Goal: Answer question/provide support: Share knowledge or assist other users

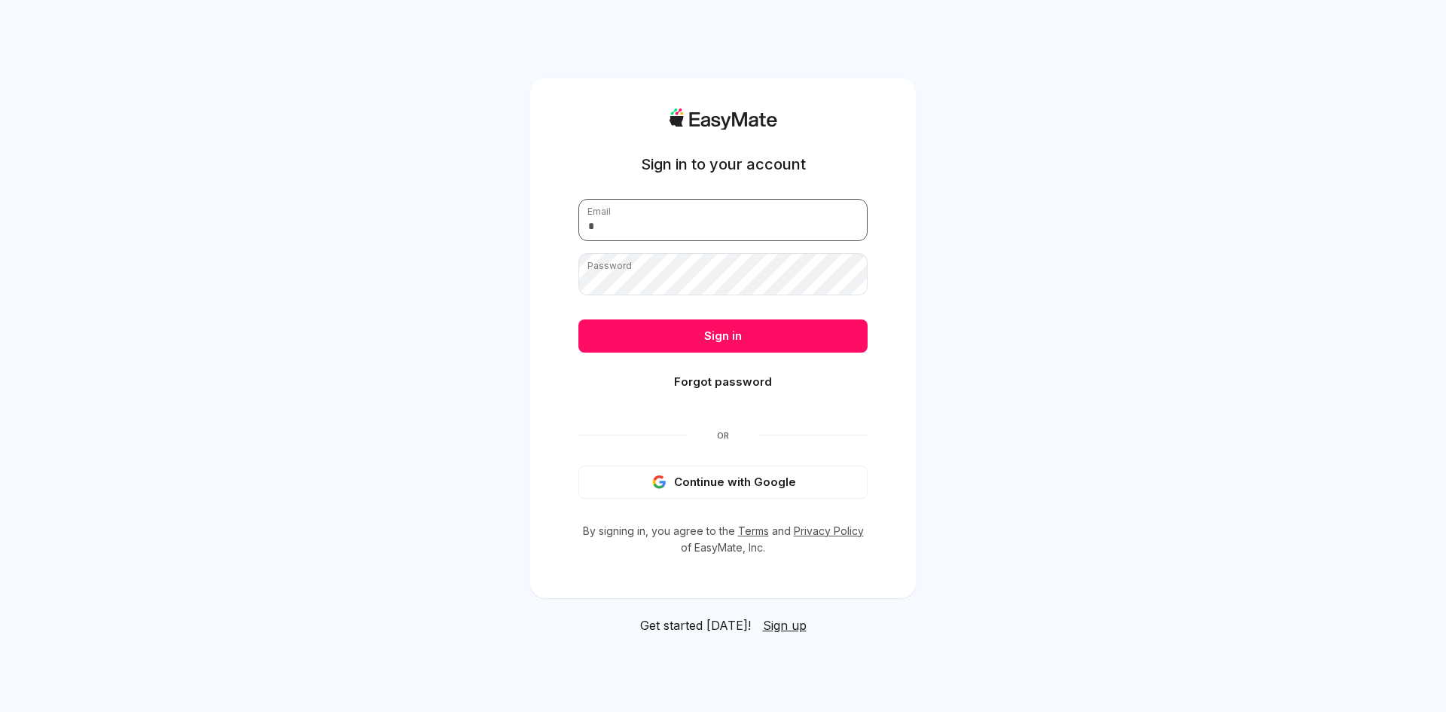
type input "**********"
click at [777, 329] on button "Sign in" at bounding box center [723, 335] width 289 height 33
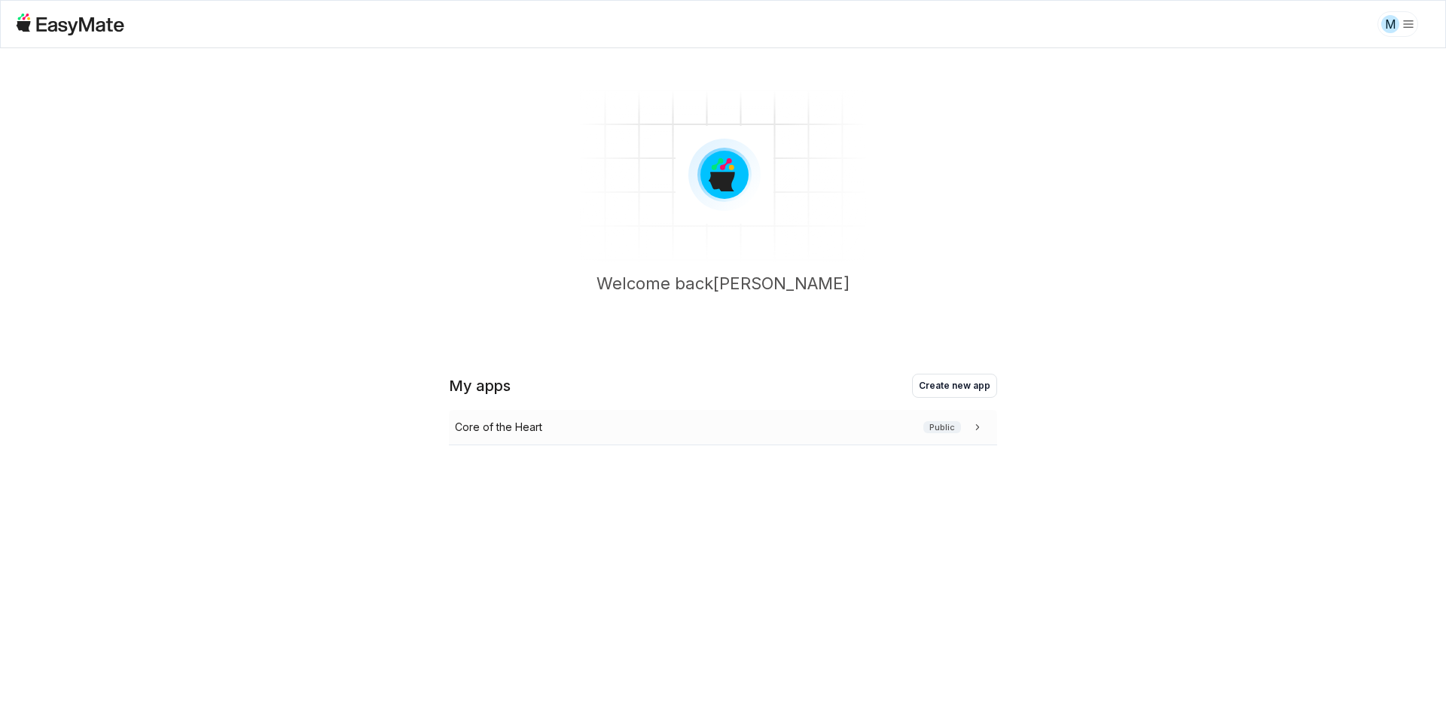
click at [753, 429] on div "Core of the Heart Public" at bounding box center [720, 427] width 530 height 17
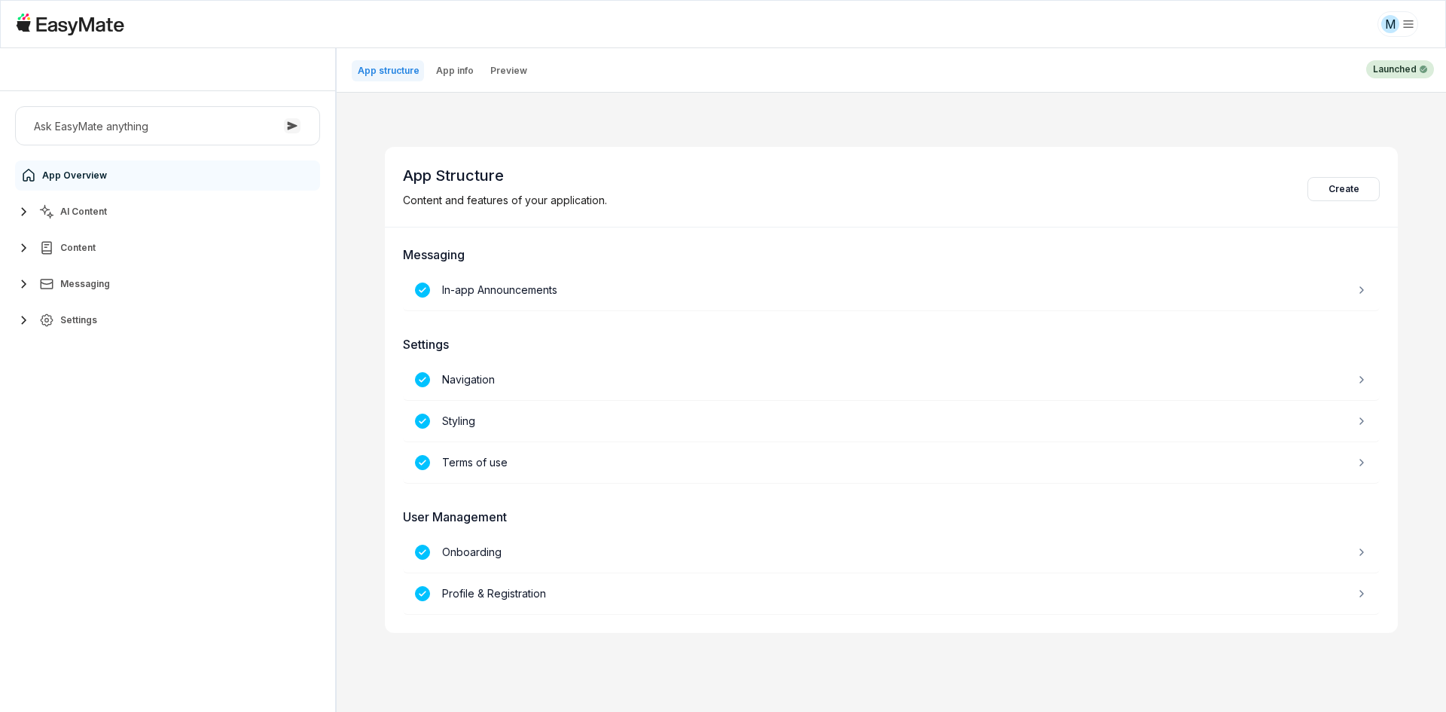
click at [152, 206] on button "AI Content" at bounding box center [167, 212] width 305 height 30
click at [164, 247] on link "Agents 3" at bounding box center [176, 248] width 282 height 30
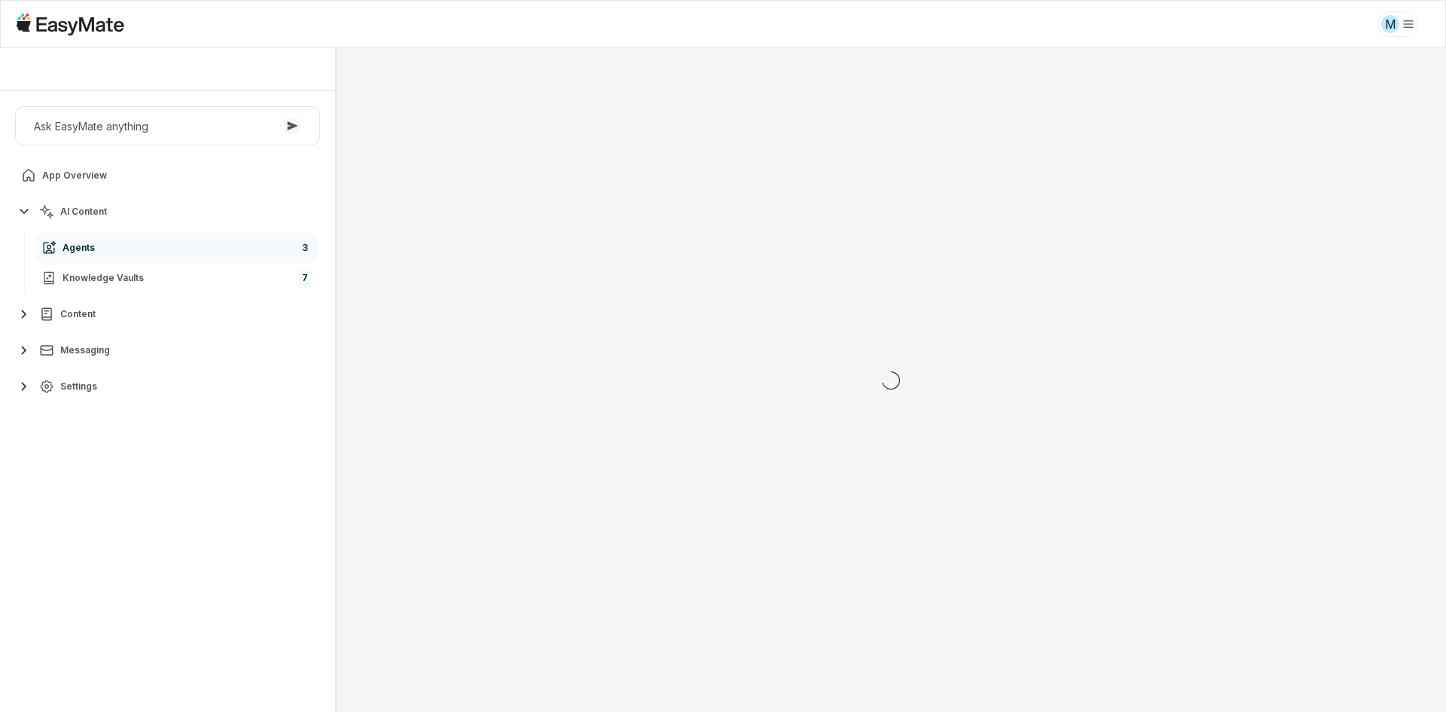
click at [156, 479] on div "Ask EasyMate anything App Overview AI Content Agents 3 Knowledge Vaults 7 Conte…" at bounding box center [167, 401] width 335 height 621
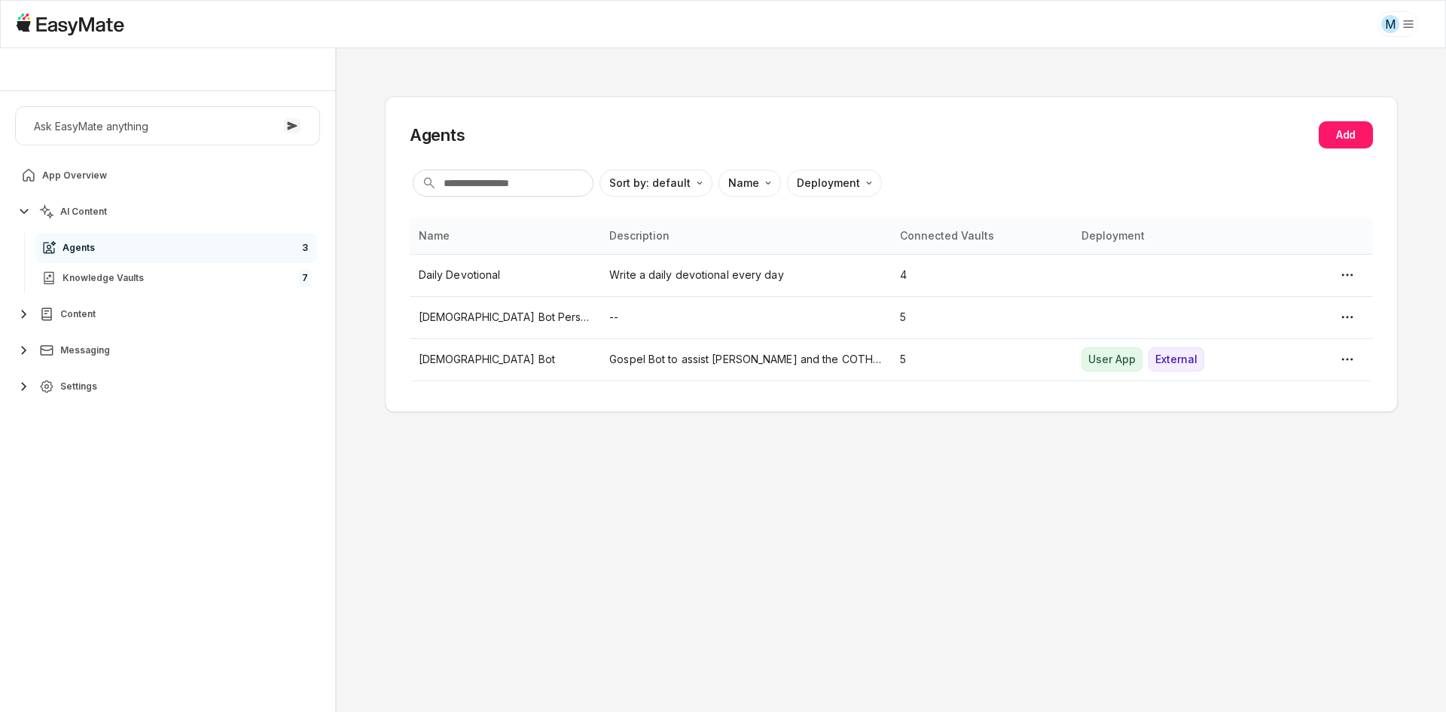
click at [533, 458] on div "Agents Add Sort by: default Direction Name Deployment Name Description Connecte…" at bounding box center [892, 380] width 1110 height 664
click at [509, 367] on p "[DEMOGRAPHIC_DATA] Bot" at bounding box center [505, 359] width 173 height 17
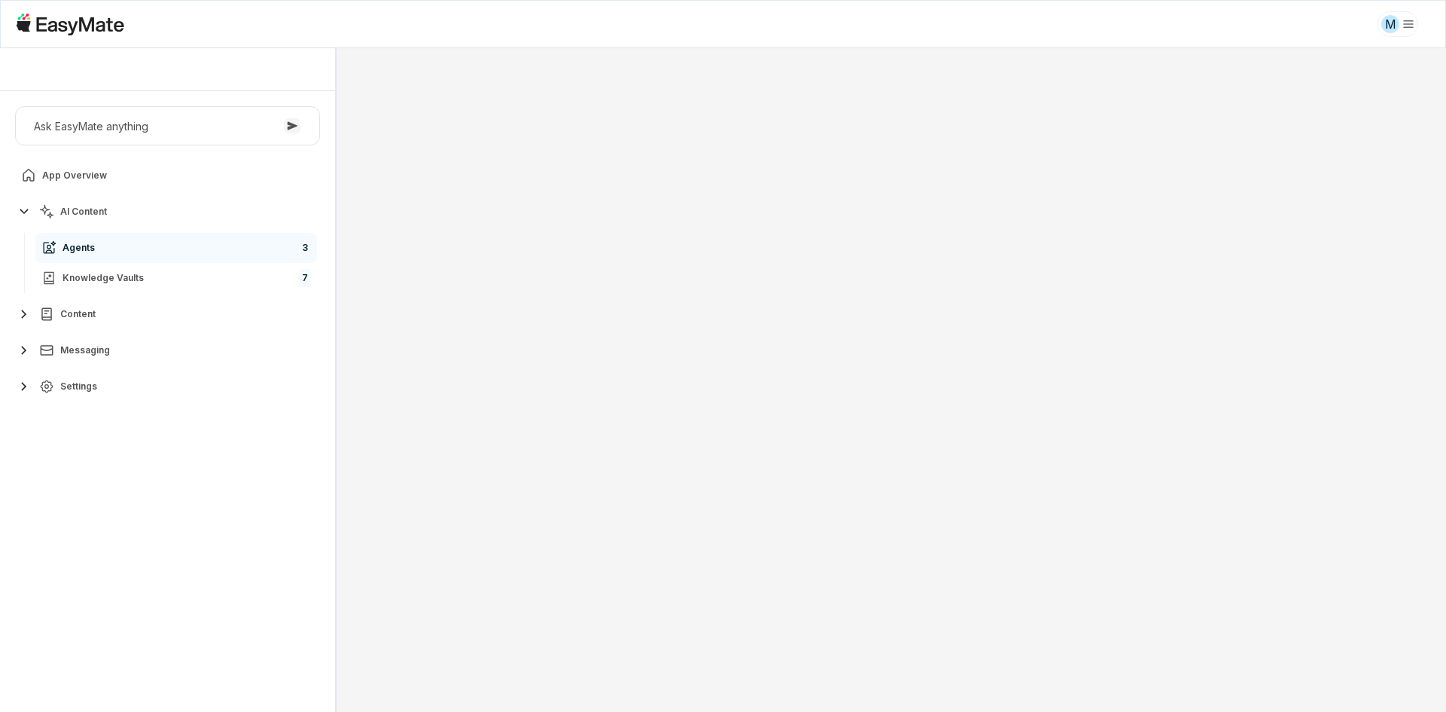
click at [377, 397] on div at bounding box center [892, 380] width 1110 height 664
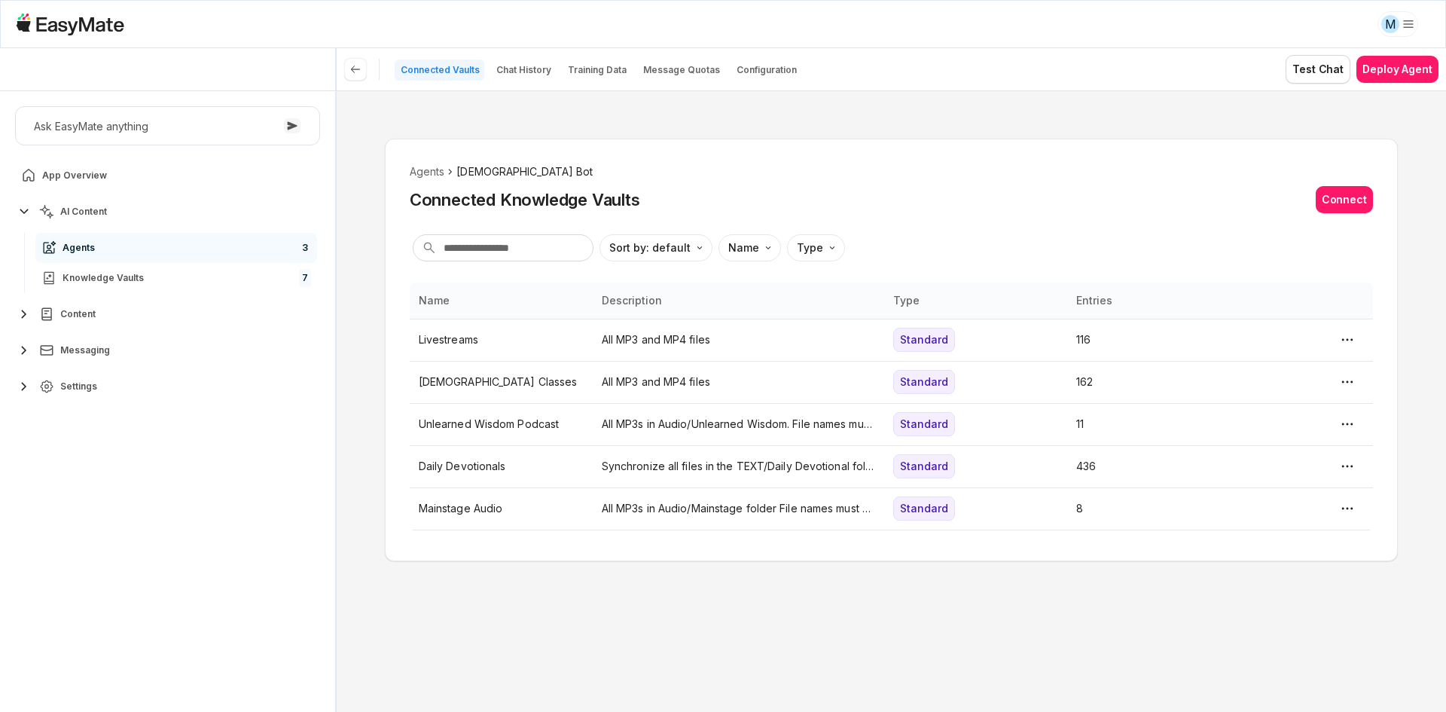
click at [376, 397] on div "Agents Gospel Bot Connected Knowledge Vaults Connect Sort by: default Direction…" at bounding box center [892, 401] width 1110 height 622
click at [513, 72] on p "Chat History" at bounding box center [523, 70] width 55 height 12
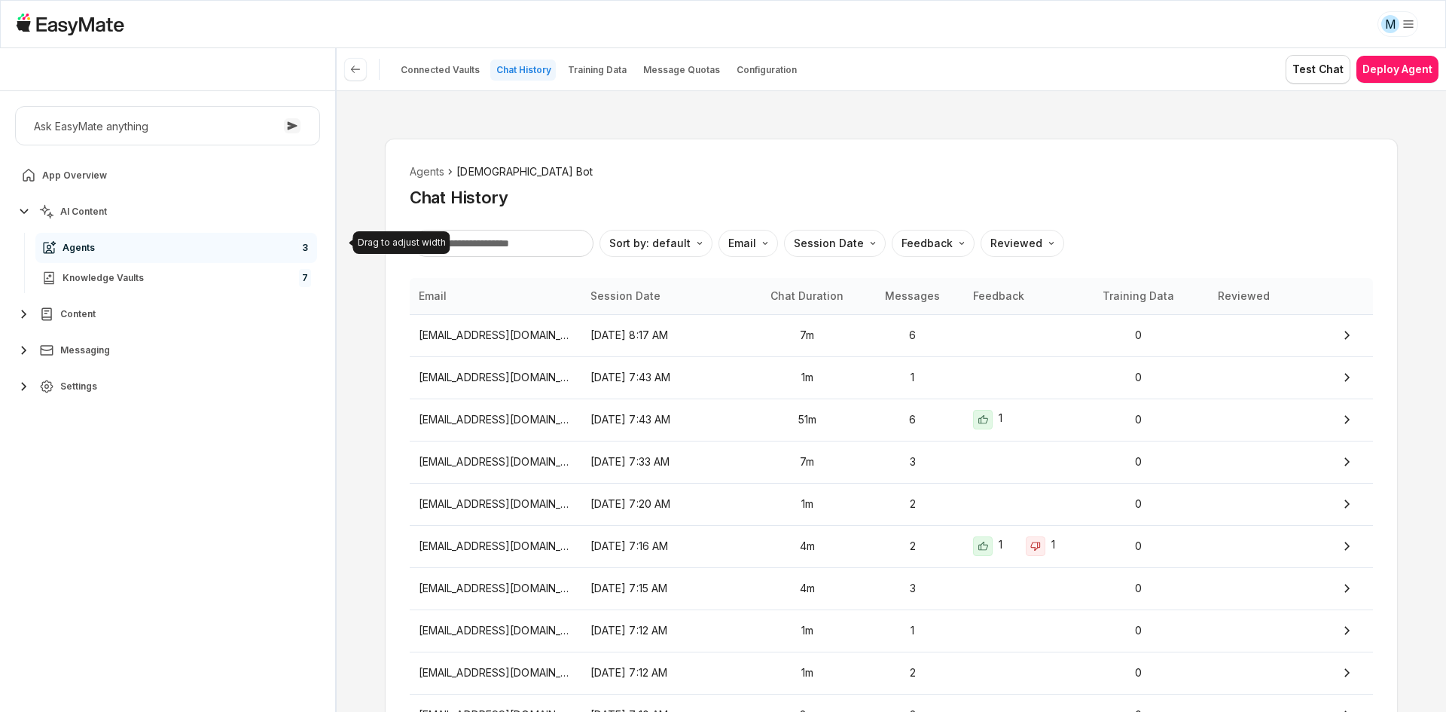
click at [366, 280] on div "Agents Gospel Bot Chat History Sort by: default Direction Email Session Date Fe…" at bounding box center [892, 401] width 1110 height 622
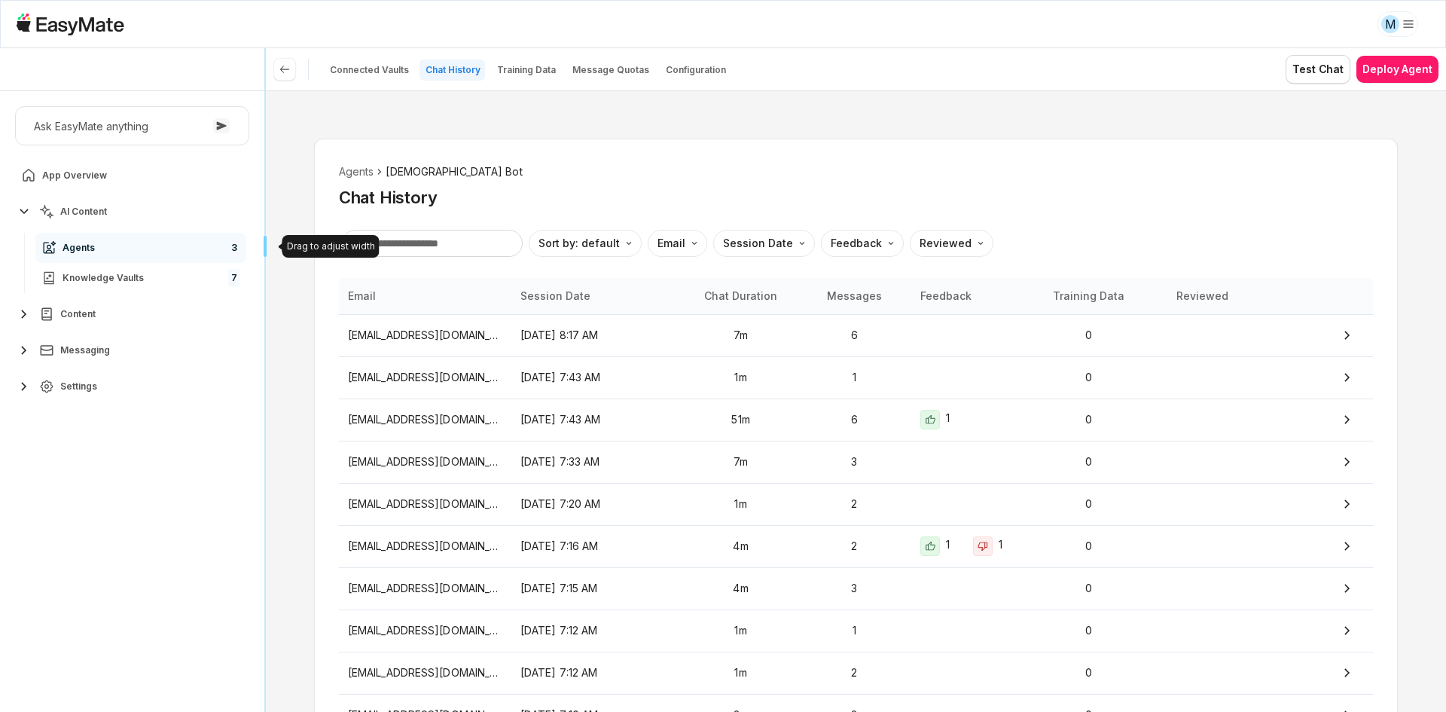
click at [92, 339] on div "Core of the Heart Ask EasyMate anything App Overview AI Content Agents 3 Knowle…" at bounding box center [723, 380] width 1446 height 664
type textarea "*"
click at [137, 548] on div "Ask EasyMate anything App Overview AI Content Agents 3 Knowledge Vaults 7 Conte…" at bounding box center [132, 401] width 264 height 621
click at [558, 553] on p "[DATE] 7:16 AM" at bounding box center [598, 546] width 154 height 17
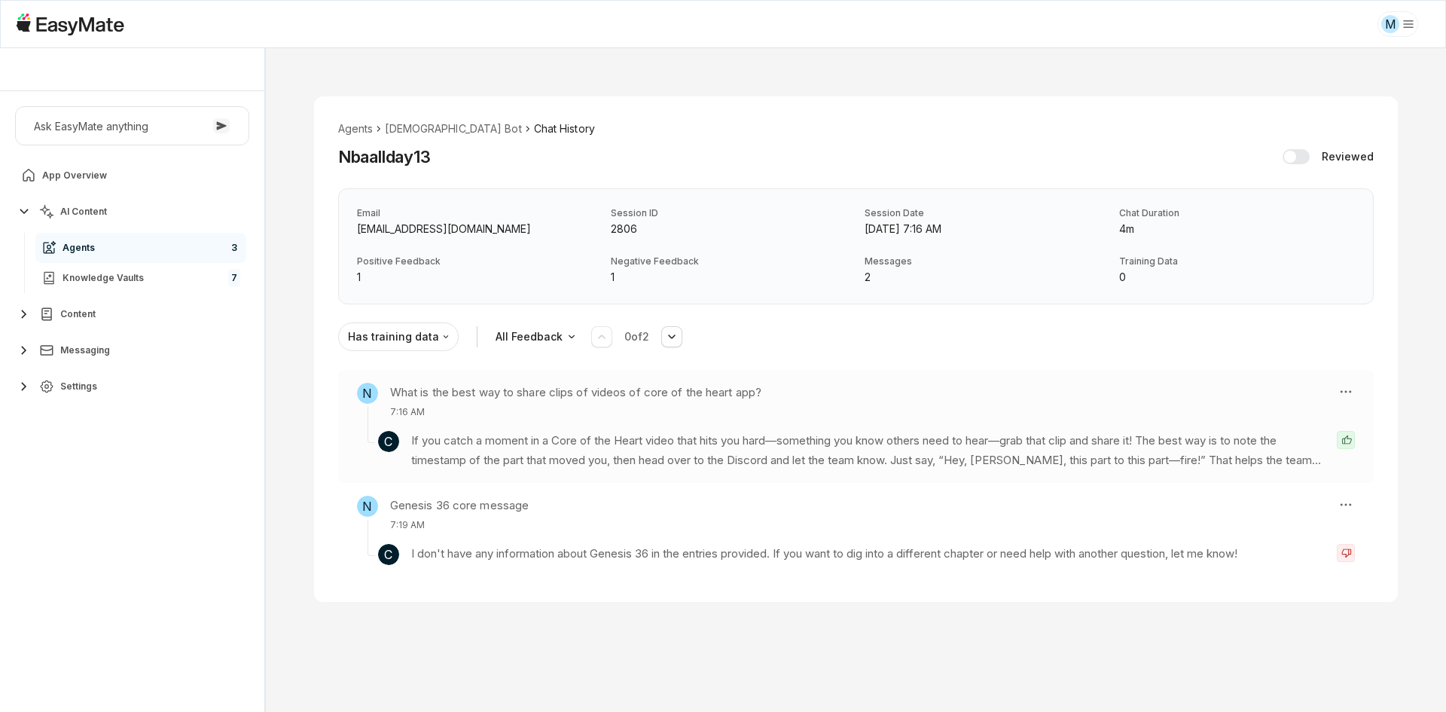
click at [567, 462] on p "If you catch a moment in a Core of the Heart video that hits you hard—something…" at bounding box center [868, 451] width 914 height 40
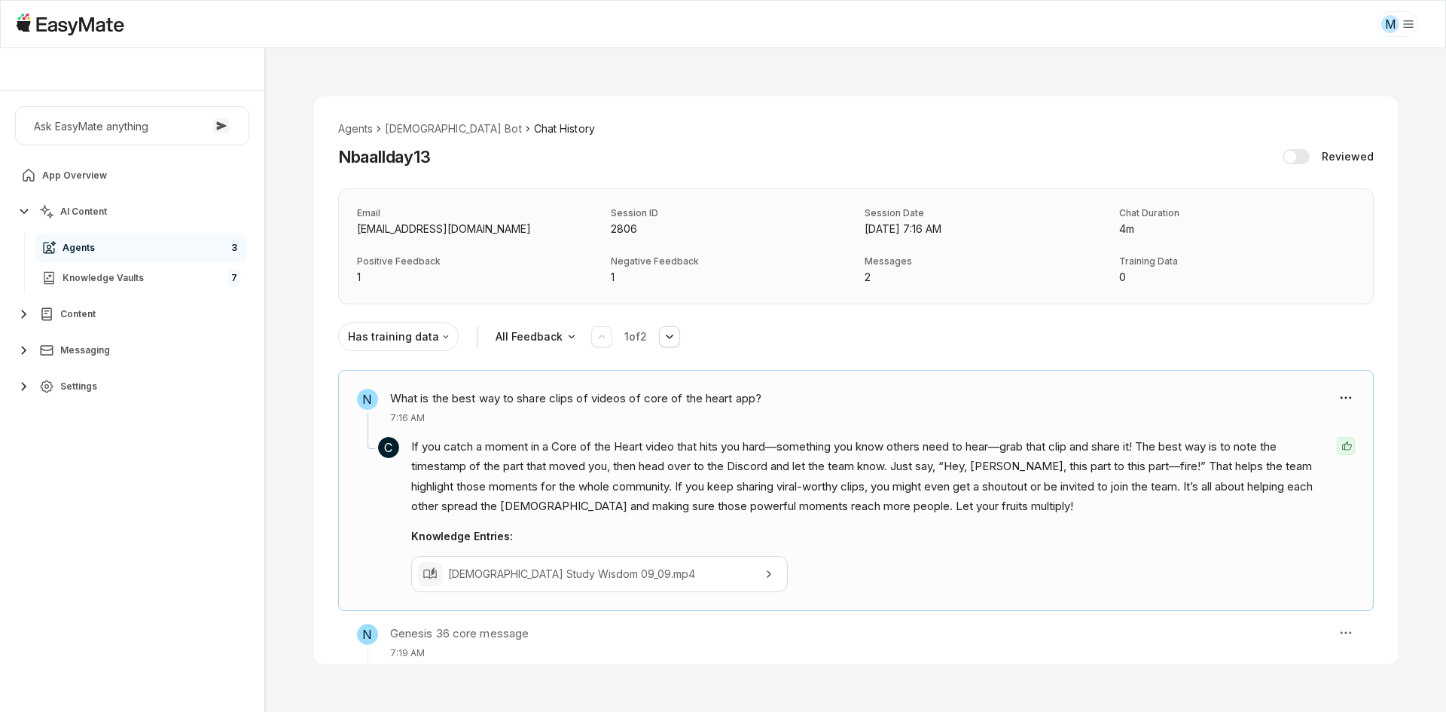
scroll to position [66, 0]
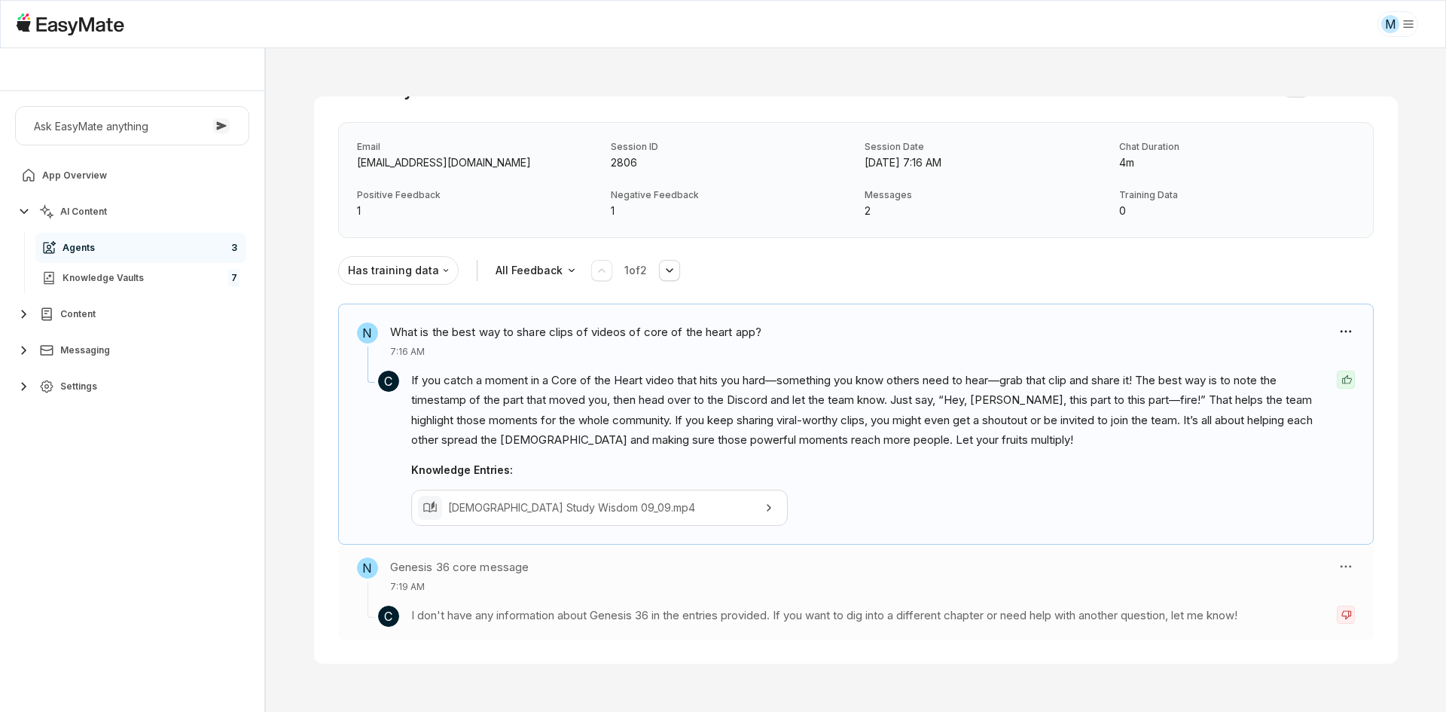
click at [566, 579] on div "N Genesis 36 core message 7:19 AM" at bounding box center [841, 575] width 968 height 36
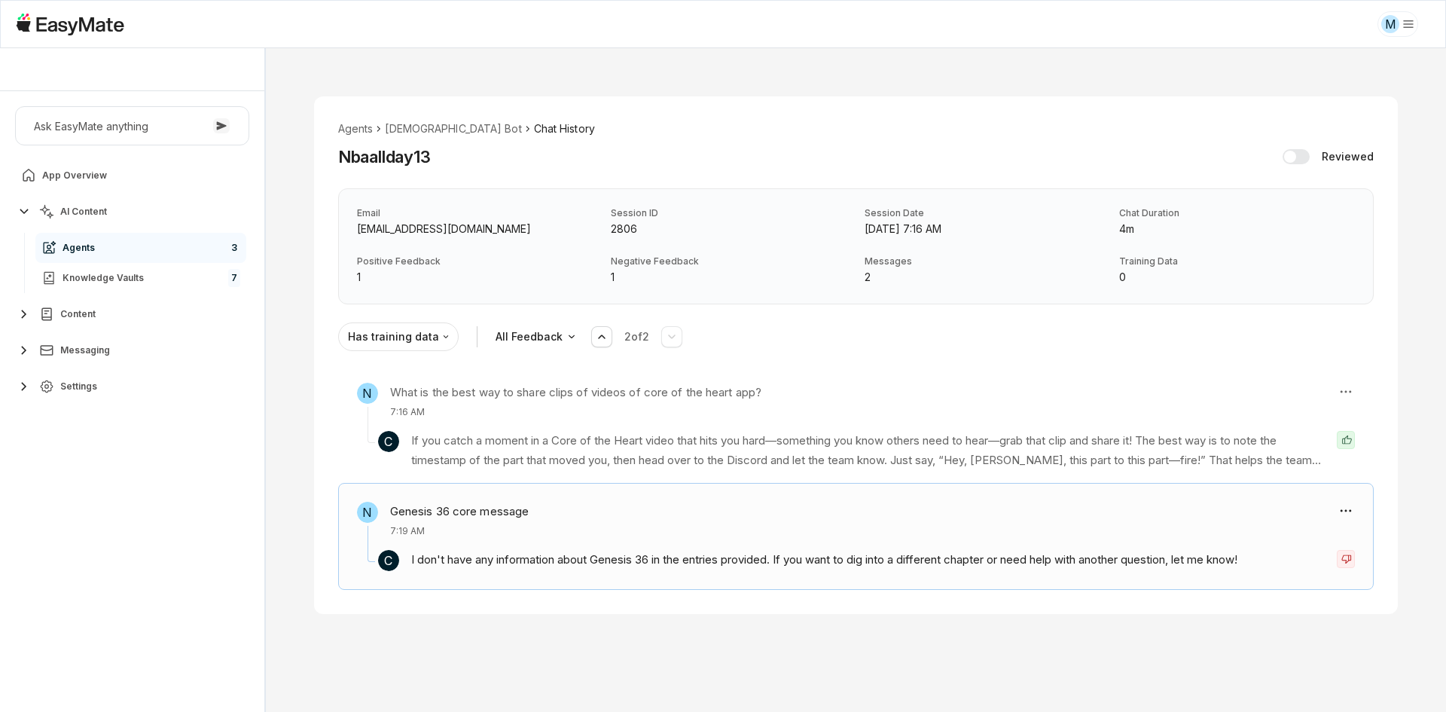
scroll to position [0, 0]
click at [588, 625] on div "Agents Gospel Bot Chat History Nbaallday13 Reviewed Email [EMAIL_ADDRESS][DOMAI…" at bounding box center [856, 355] width 1181 height 614
click at [1013, 680] on section "Agents Gospel Bot Chat History Nbaallday13 Reviewed Email [EMAIL_ADDRESS][DOMAI…" at bounding box center [856, 380] width 1181 height 664
click at [1422, 449] on div "Agents Gospel Bot Chat History Nbaallday13 Reviewed Email [EMAIL_ADDRESS][DOMAI…" at bounding box center [856, 355] width 1181 height 614
click at [1396, 495] on div "N What is the best way to share clips of videos of core of the heart app? 7:16 …" at bounding box center [856, 480] width 1084 height 220
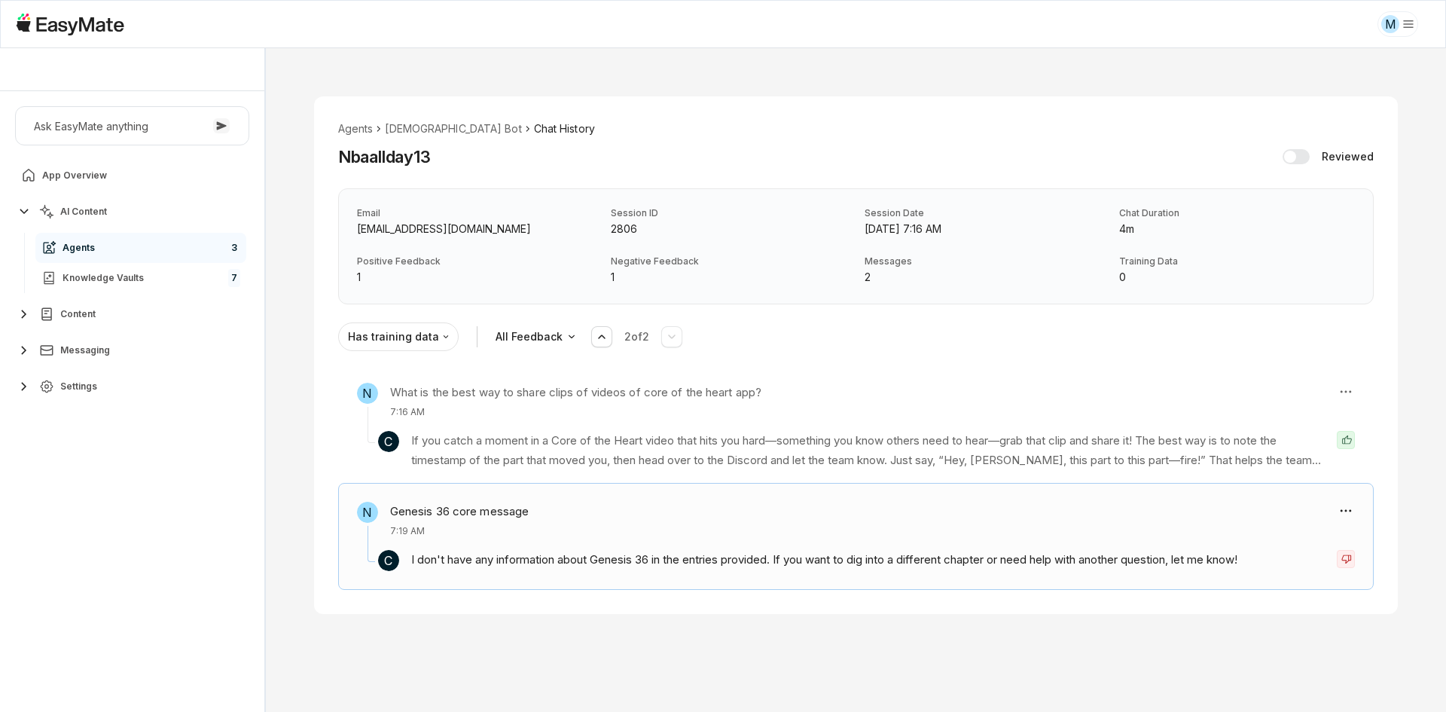
drag, startPoint x: 549, startPoint y: 631, endPoint x: 503, endPoint y: 543, distance: 99.4
click at [548, 631] on div "Agents Gospel Bot Chat History Nbaallday13 Reviewed Email [EMAIL_ADDRESS][DOMAI…" at bounding box center [856, 355] width 1181 height 614
click at [475, 446] on p "If you catch a moment in a Core of the Heart video that hits you hard—something…" at bounding box center [868, 451] width 914 height 40
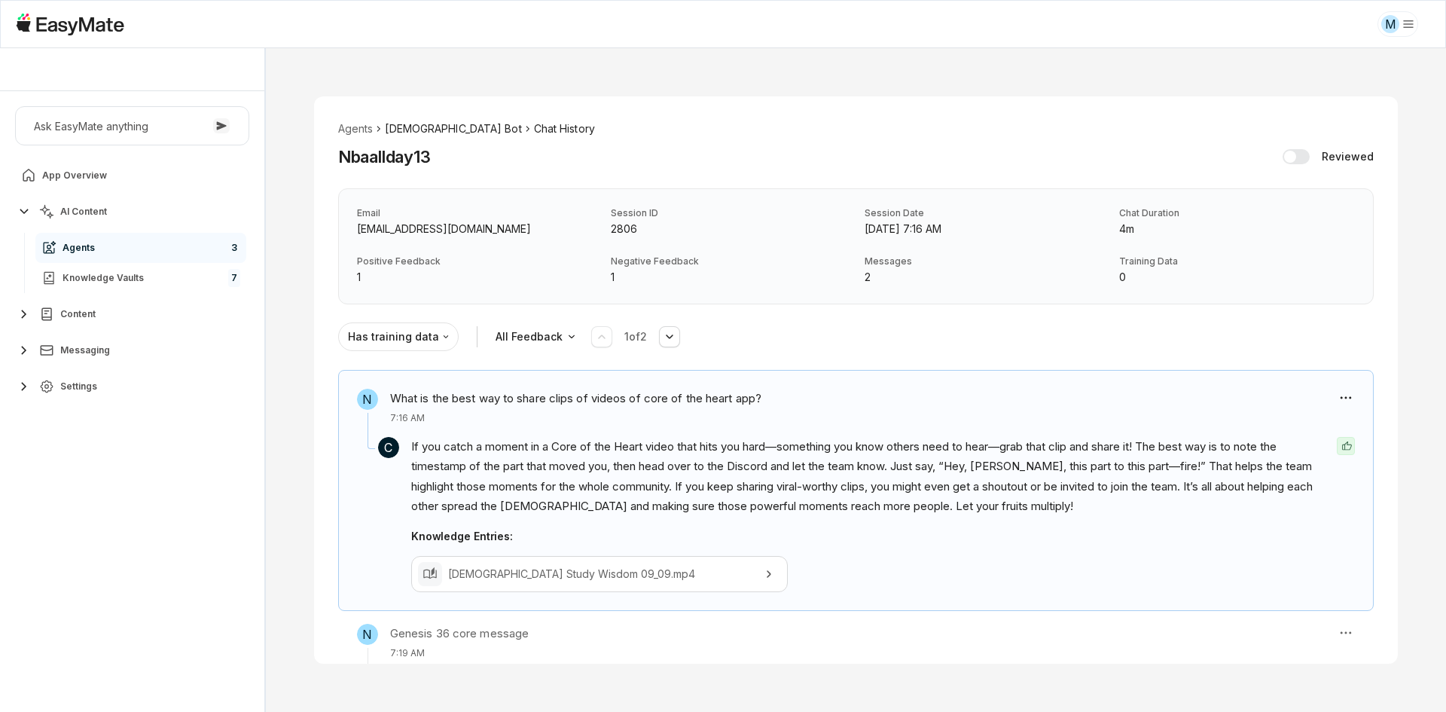
click at [403, 133] on li "[DEMOGRAPHIC_DATA] Bot" at bounding box center [453, 129] width 136 height 17
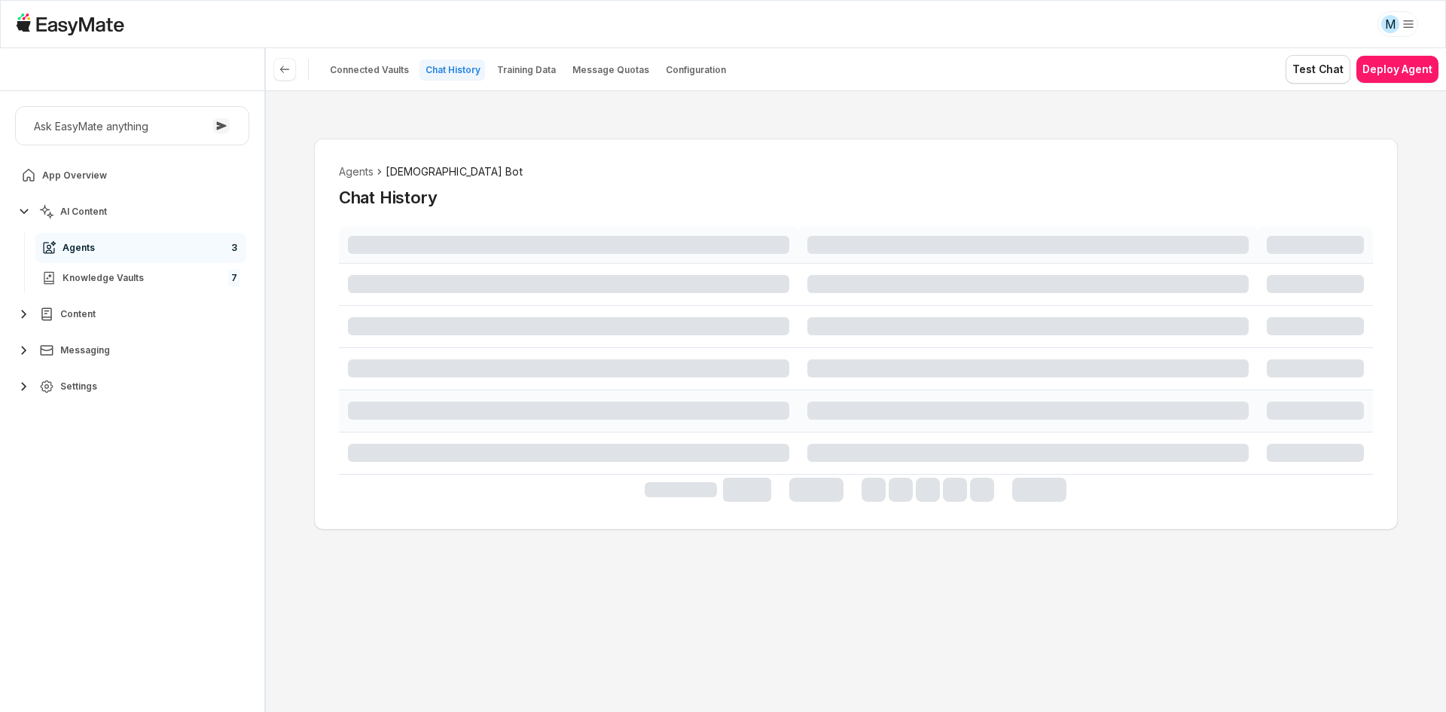
click at [302, 372] on div "Agents Gospel Bot Chat History" at bounding box center [856, 401] width 1181 height 622
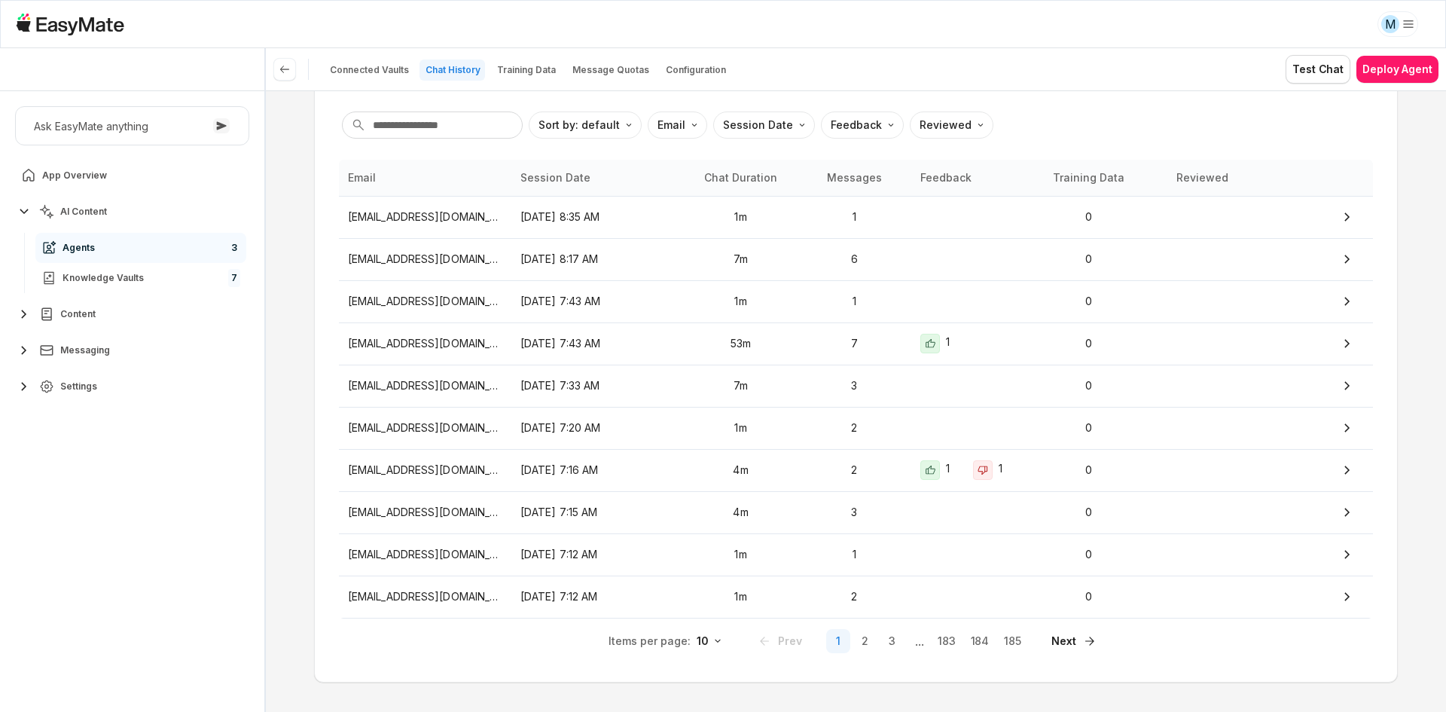
scroll to position [136, 0]
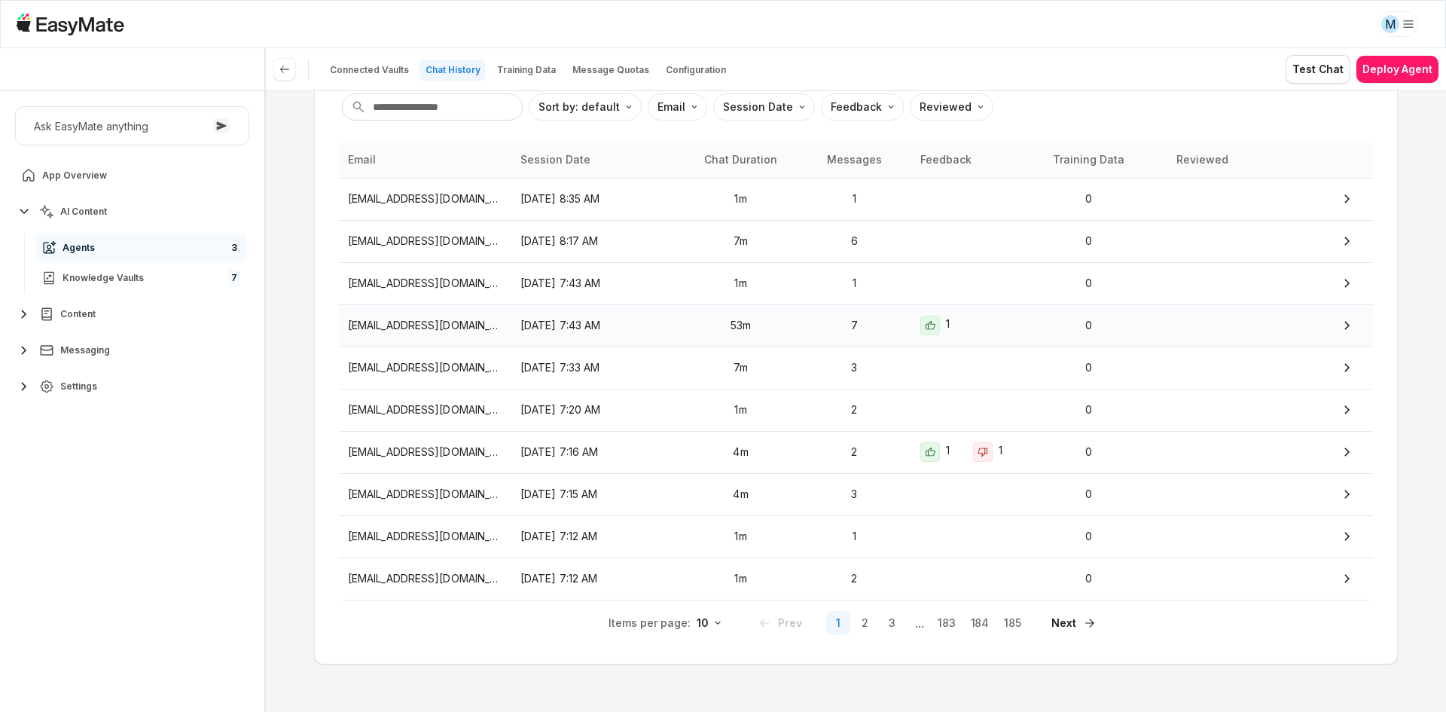
click at [988, 323] on div at bounding box center [993, 326] width 41 height 20
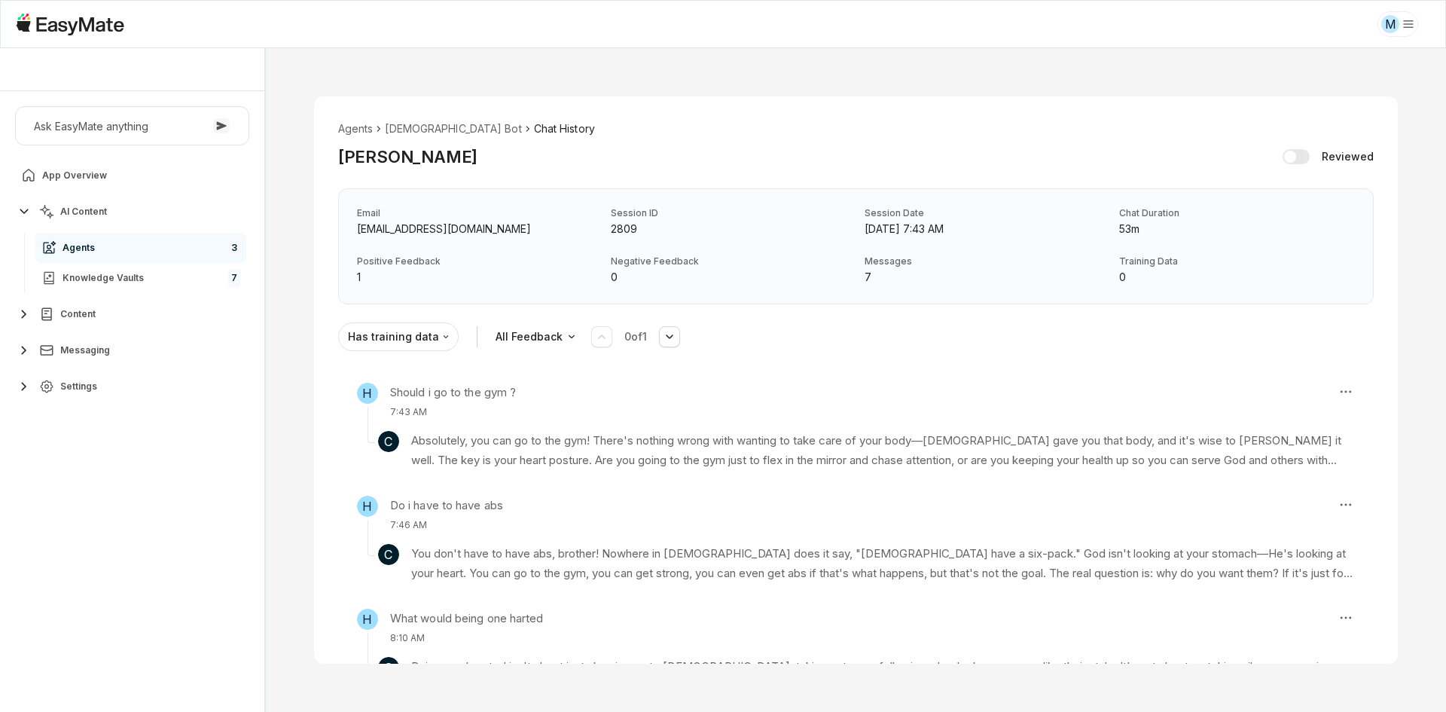
scroll to position [75, 0]
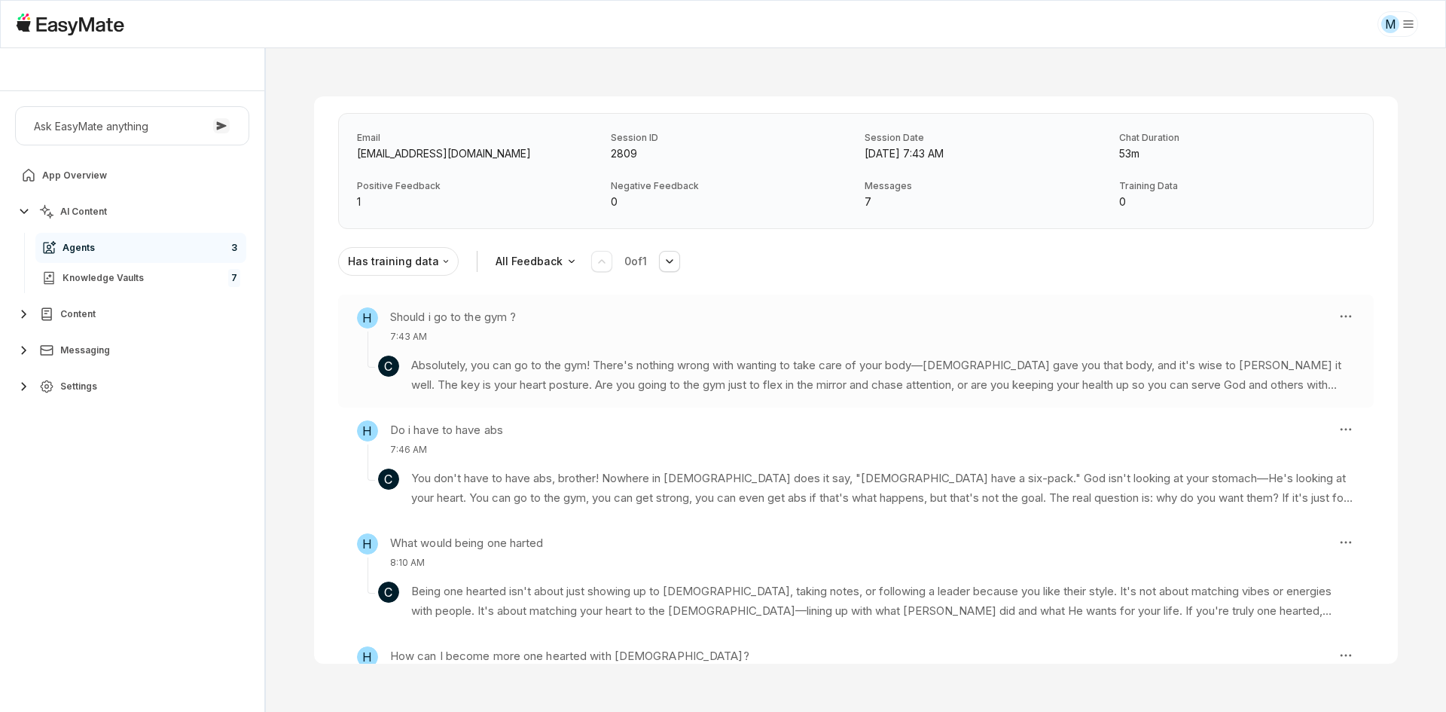
click at [967, 380] on p "Absolutely, you can go to the gym! There's nothing wrong with wanting to take c…" at bounding box center [883, 376] width 944 height 40
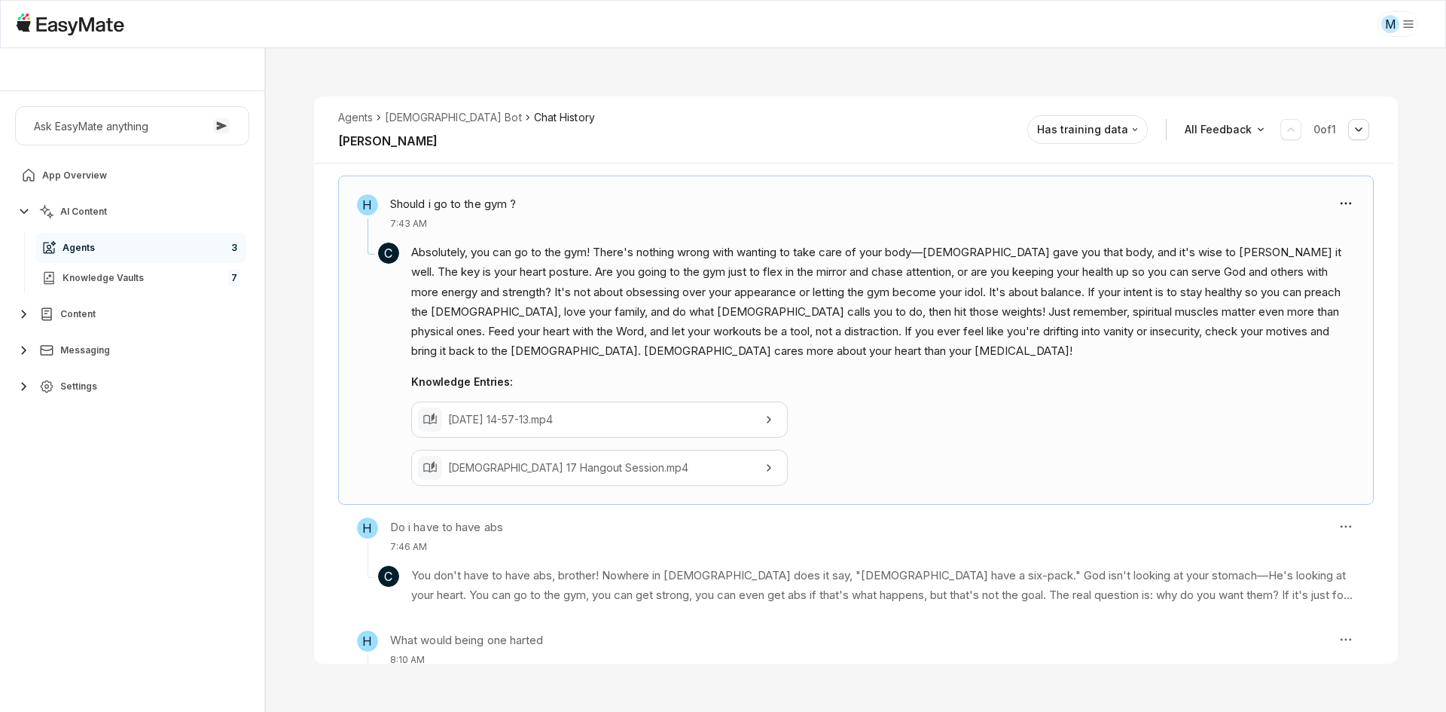
scroll to position [283, 0]
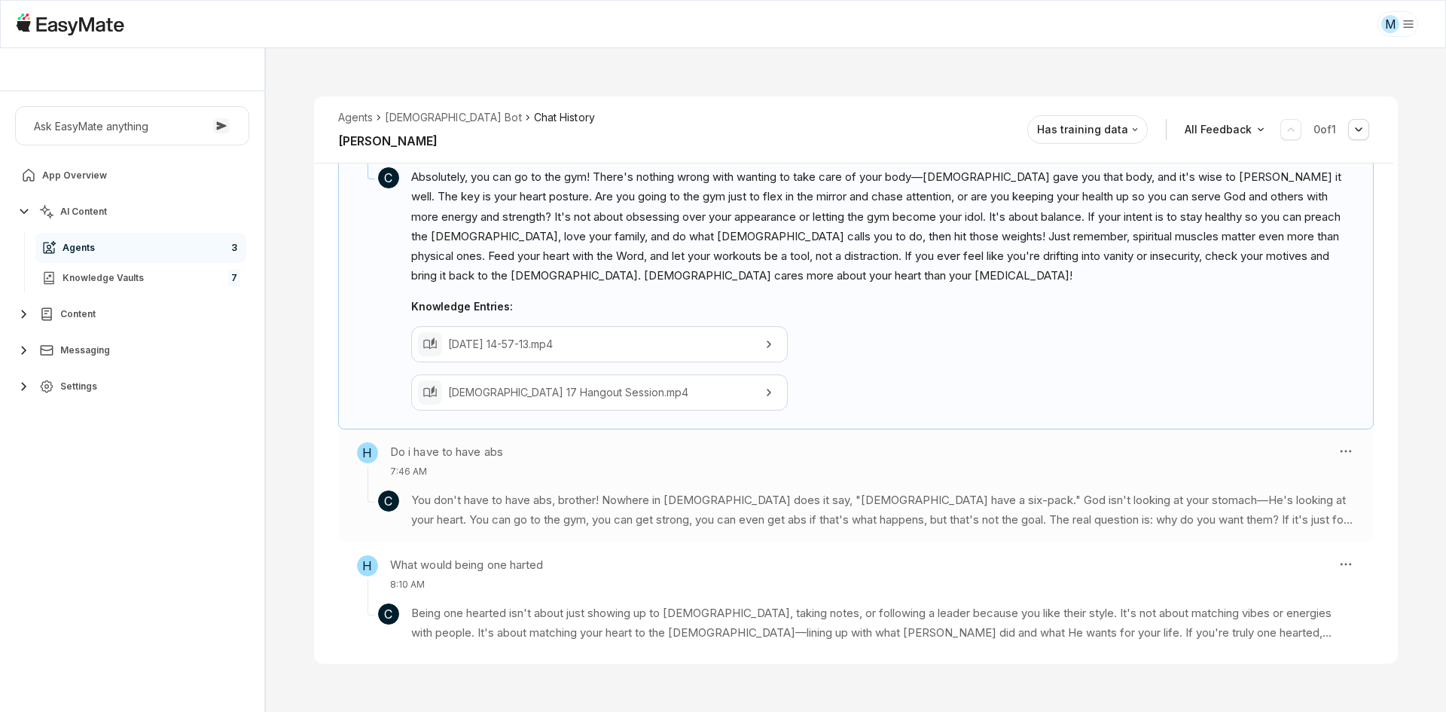
click at [862, 478] on section "C You don't have to have abs, brother! Nowhere in [DEMOGRAPHIC_DATA] does it sa…" at bounding box center [856, 503] width 998 height 51
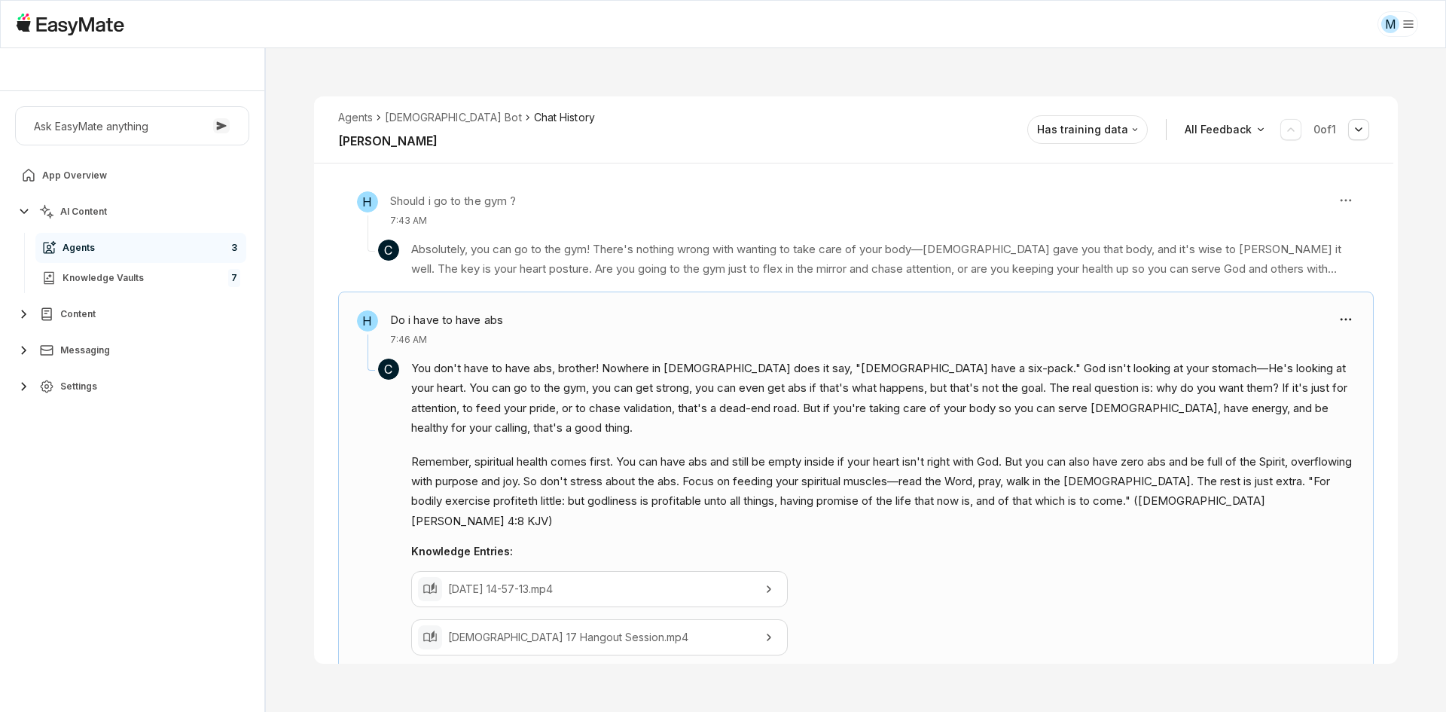
scroll to position [205, 0]
drag, startPoint x: 391, startPoint y: 317, endPoint x: 511, endPoint y: 324, distance: 120.0
click at [511, 324] on div "H Do i have to have abs 7:46 AM" at bounding box center [841, 328] width 968 height 36
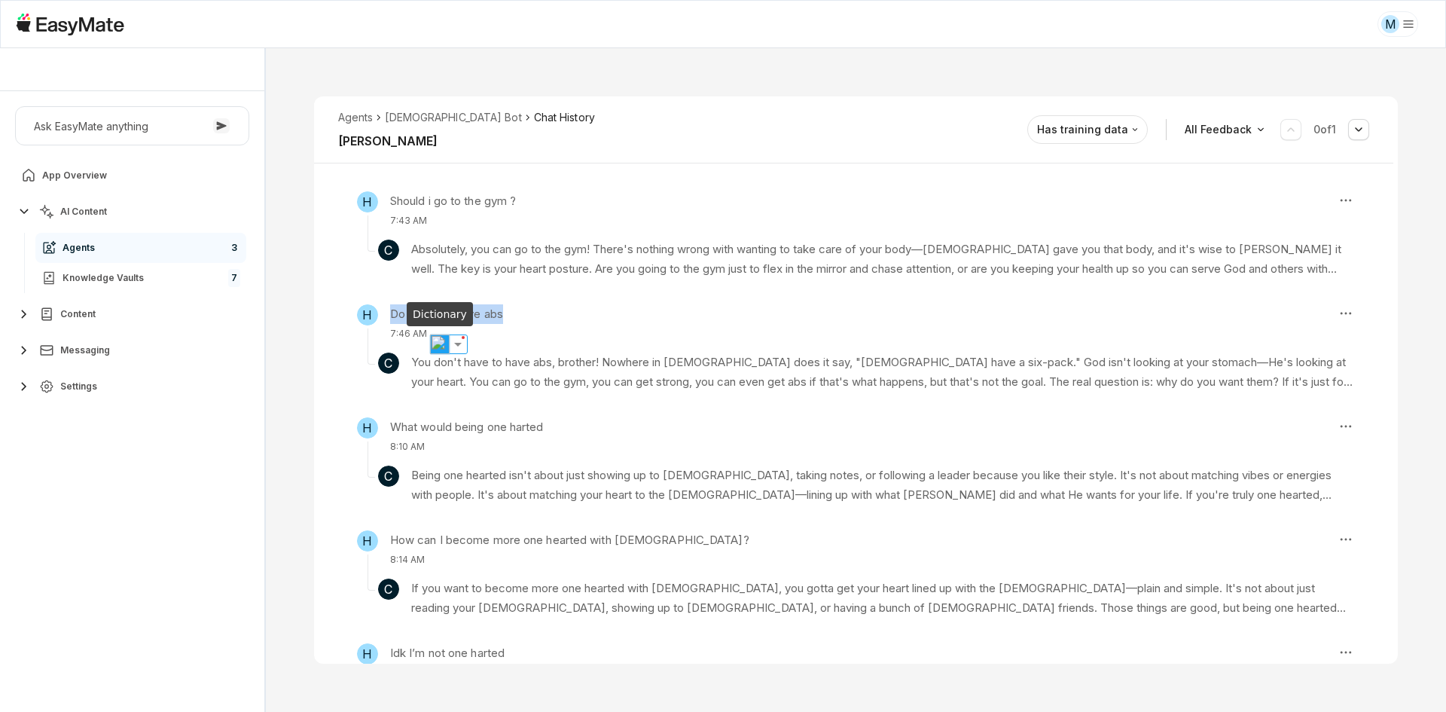
click at [441, 346] on img at bounding box center [440, 344] width 20 height 20
click at [322, 392] on div "H Should i go to the gym ? 7:43 AM C Absolutely, you can go to the gym! There's…" at bounding box center [856, 574] width 1084 height 791
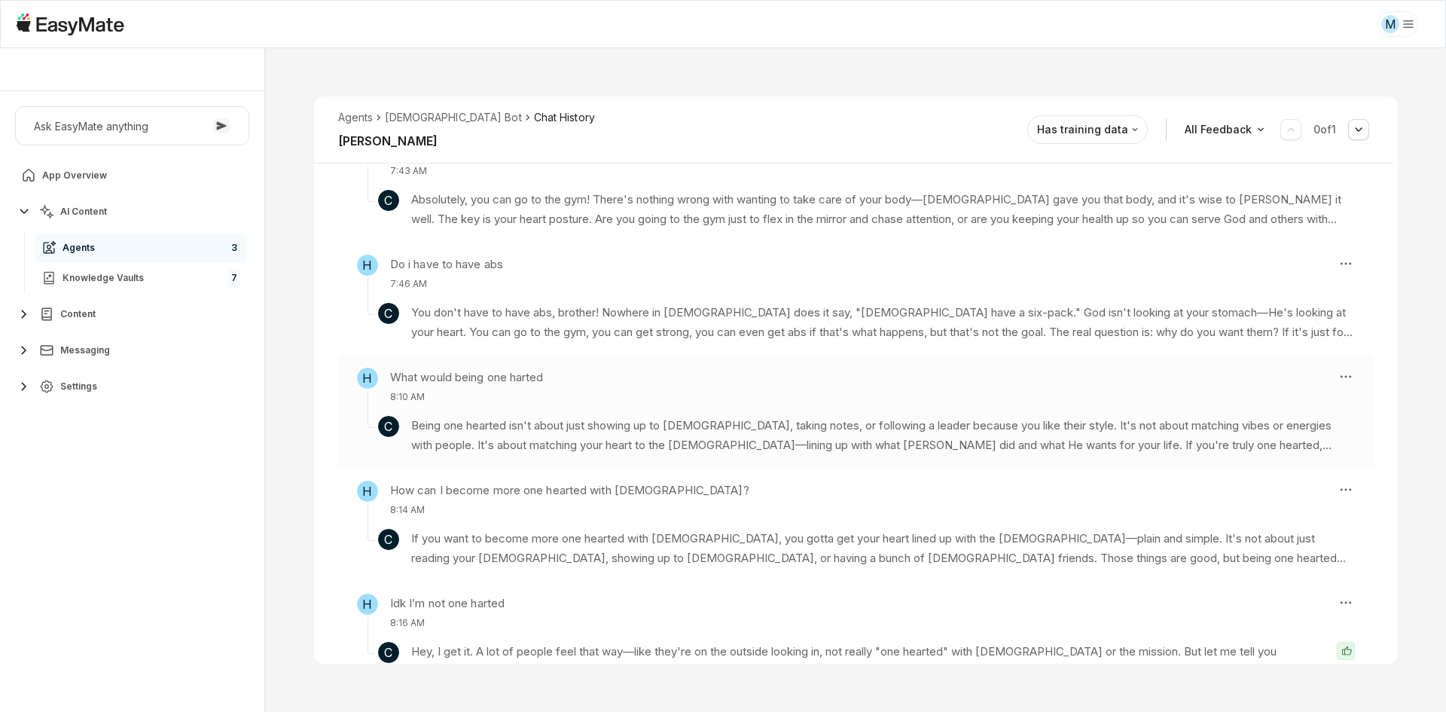
scroll to position [280, 0]
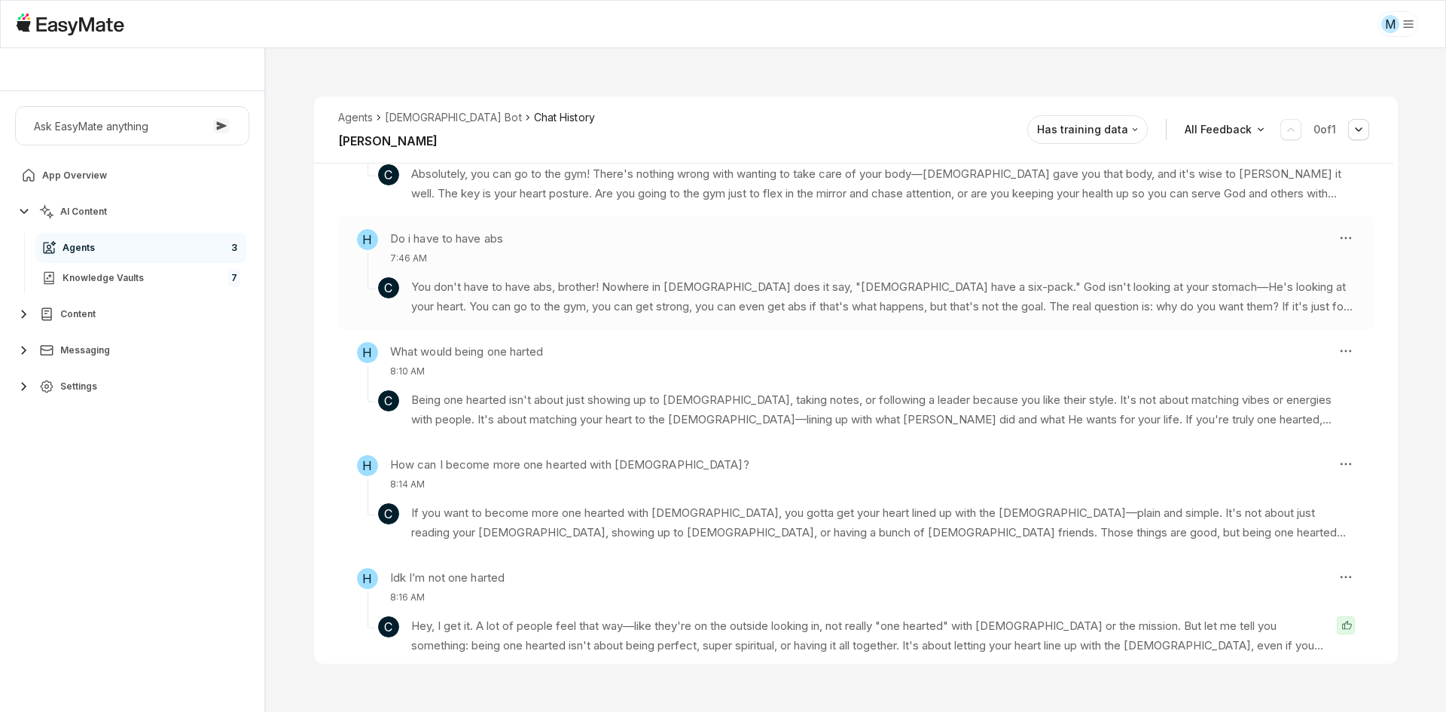
click at [658, 309] on p "You don't have to have abs, brother! Nowhere in [DEMOGRAPHIC_DATA] does it say,…" at bounding box center [883, 297] width 944 height 40
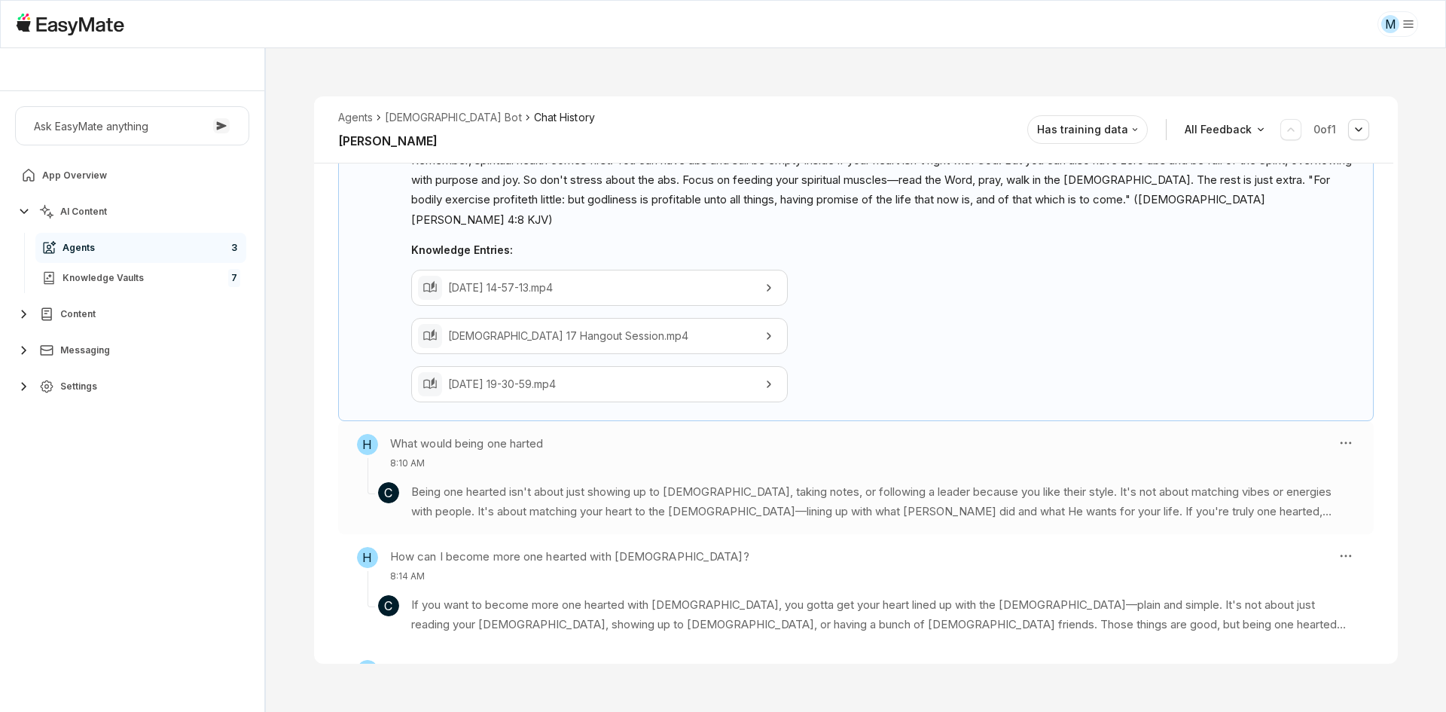
click at [701, 482] on p "Being one hearted isn't about just showing up to [DEMOGRAPHIC_DATA], taking not…" at bounding box center [883, 502] width 944 height 40
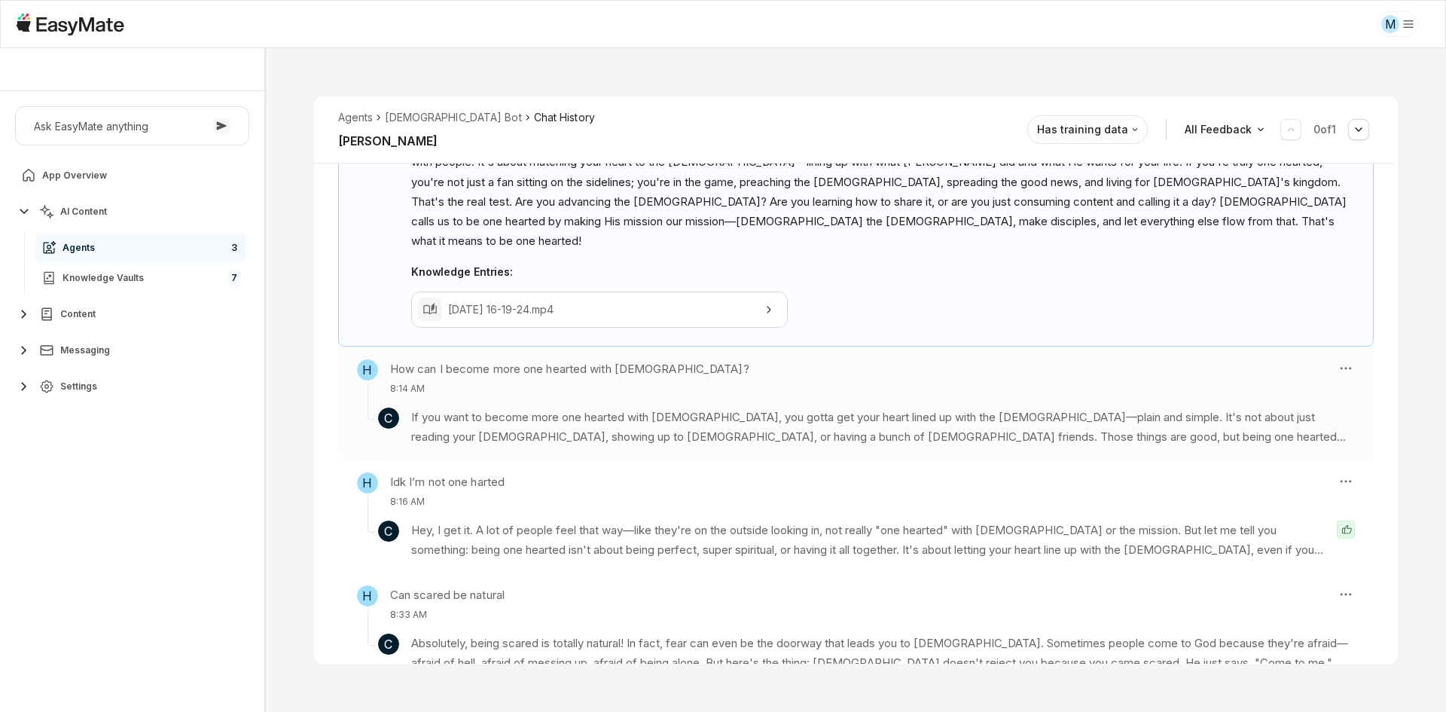
scroll to position [619, 0]
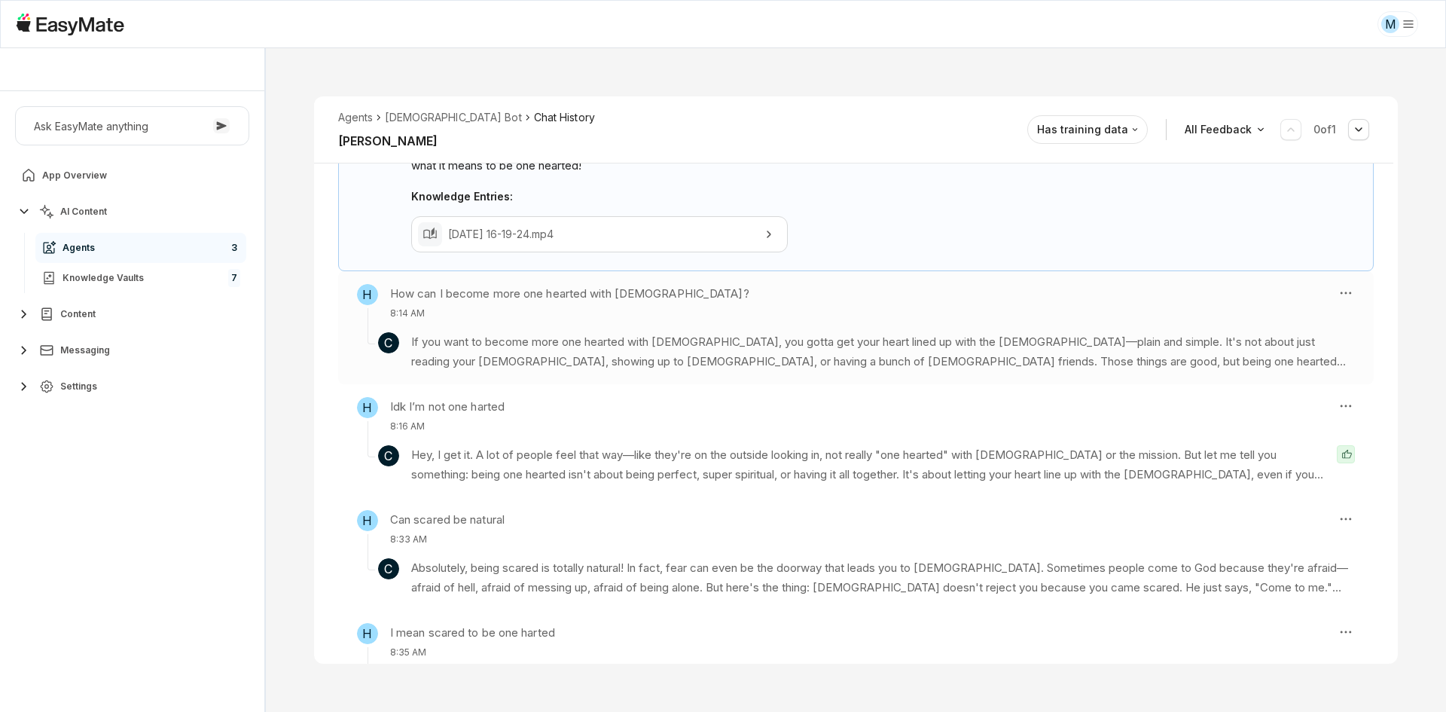
click at [826, 433] on section "C Hey, I get it. A lot of people feel that way—like they're on the outside look…" at bounding box center [856, 458] width 998 height 51
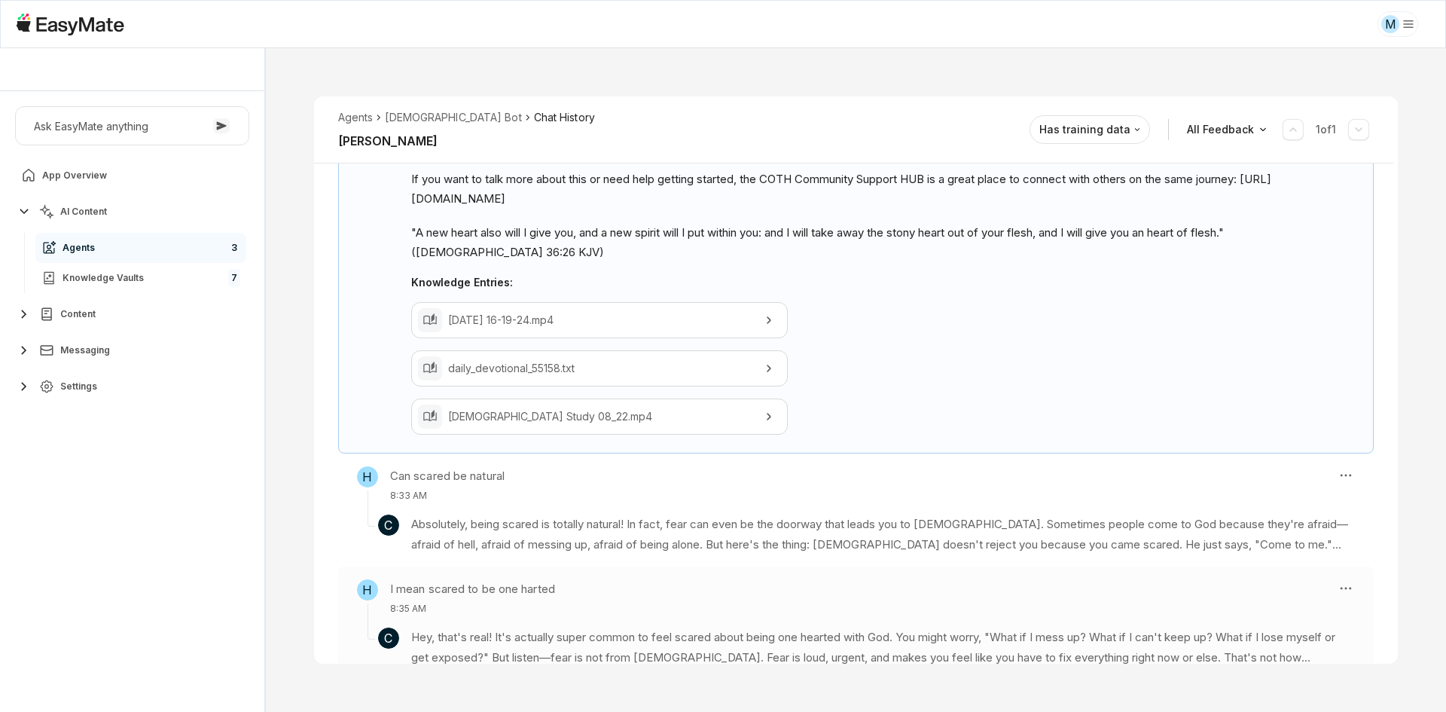
scroll to position [974, 0]
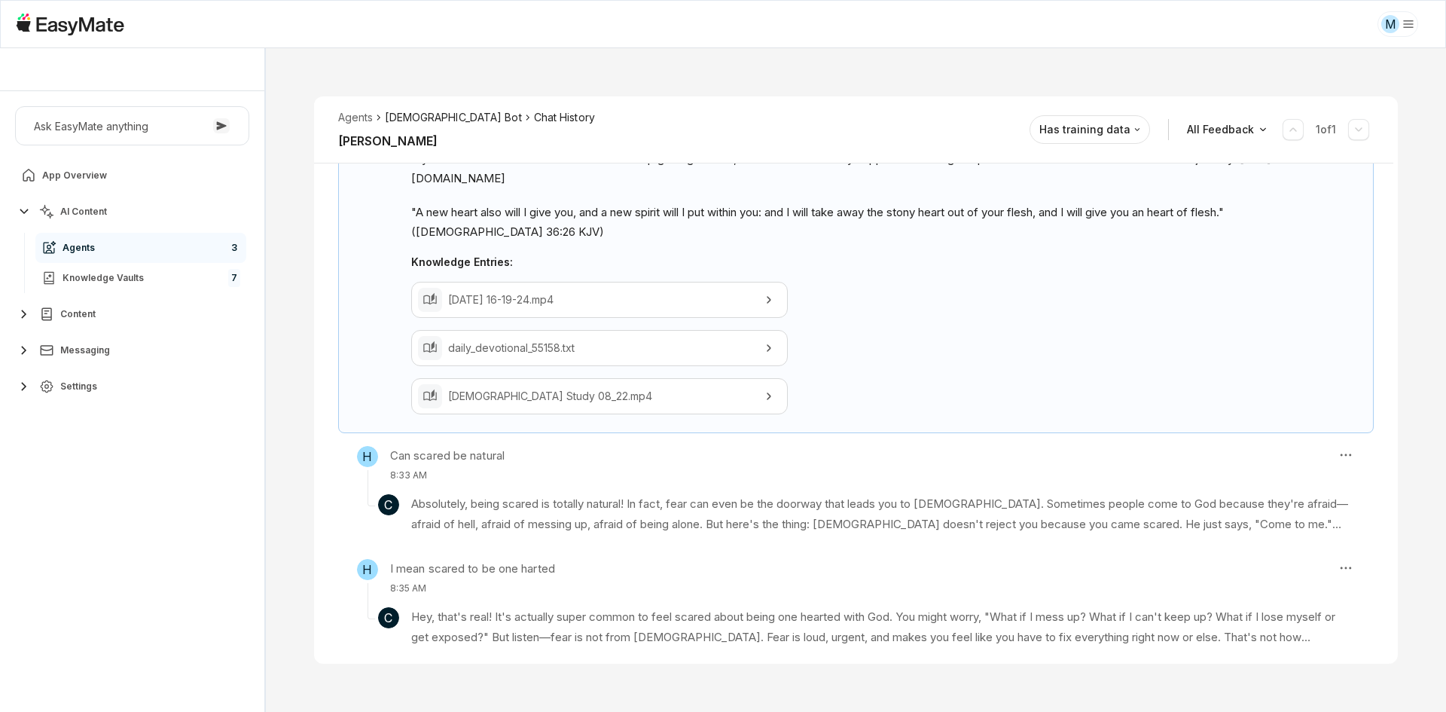
click at [404, 116] on li "[DEMOGRAPHIC_DATA] Bot" at bounding box center [453, 117] width 136 height 17
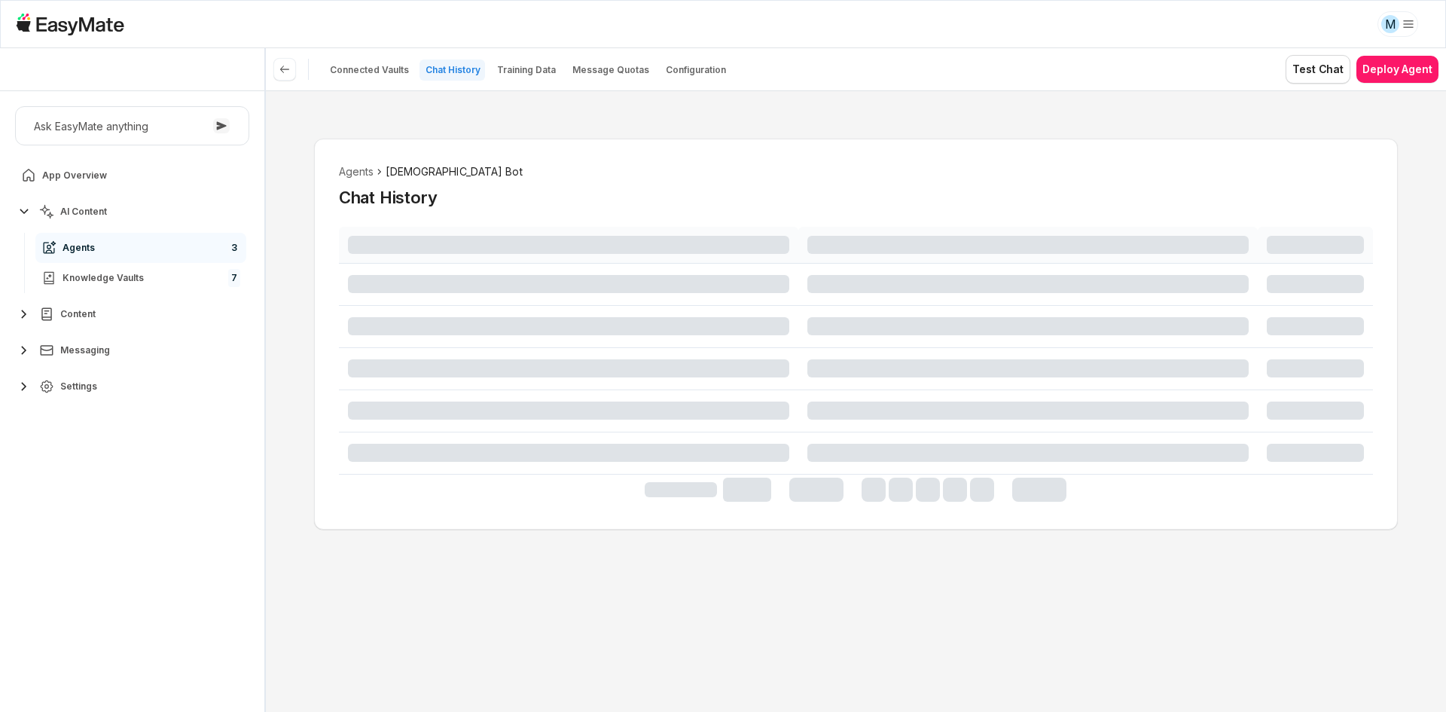
click at [290, 420] on div "Agents Gospel Bot Chat History" at bounding box center [856, 401] width 1181 height 622
click at [1076, 181] on div "Agents Gospel Bot Chat History" at bounding box center [856, 185] width 1034 height 45
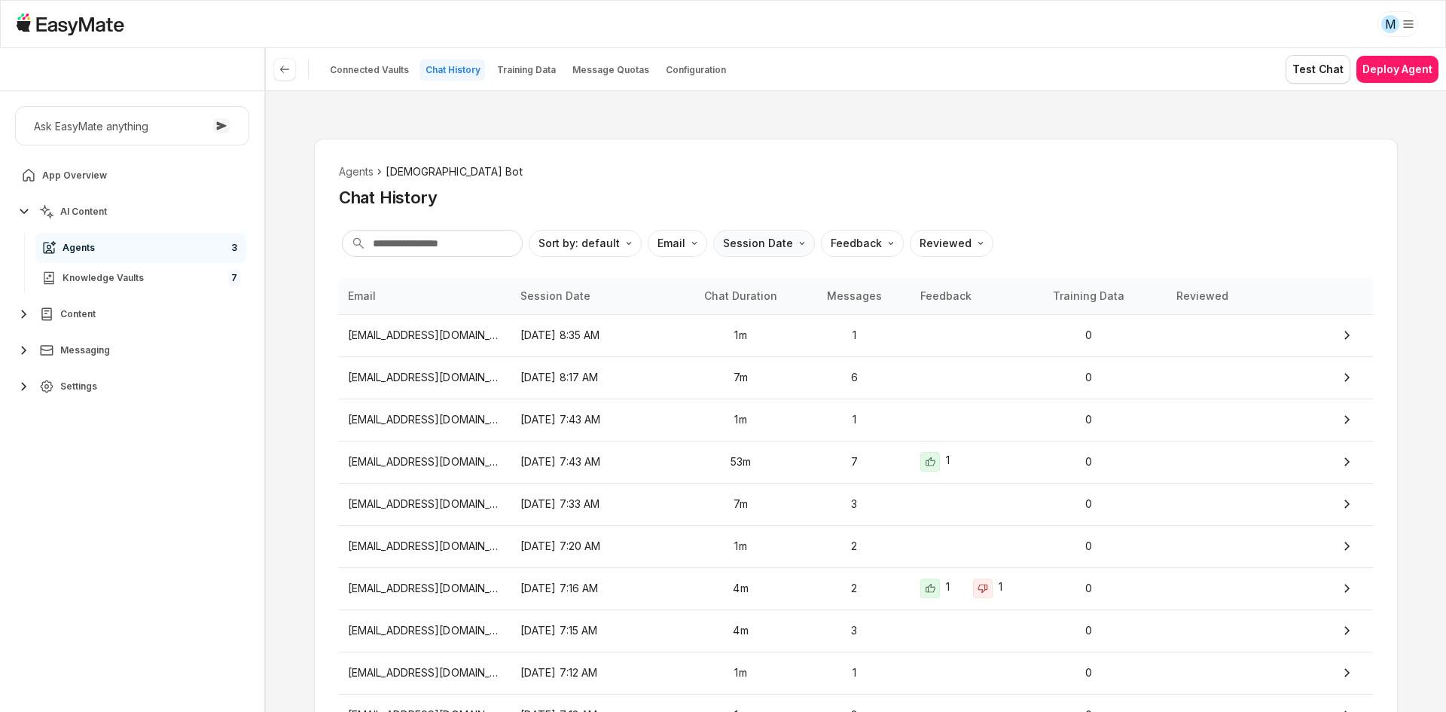
click at [742, 252] on html "M Core of the Heart Ask EasyMate anything App Overview AI Content Agents 3 Know…" at bounding box center [723, 356] width 1446 height 712
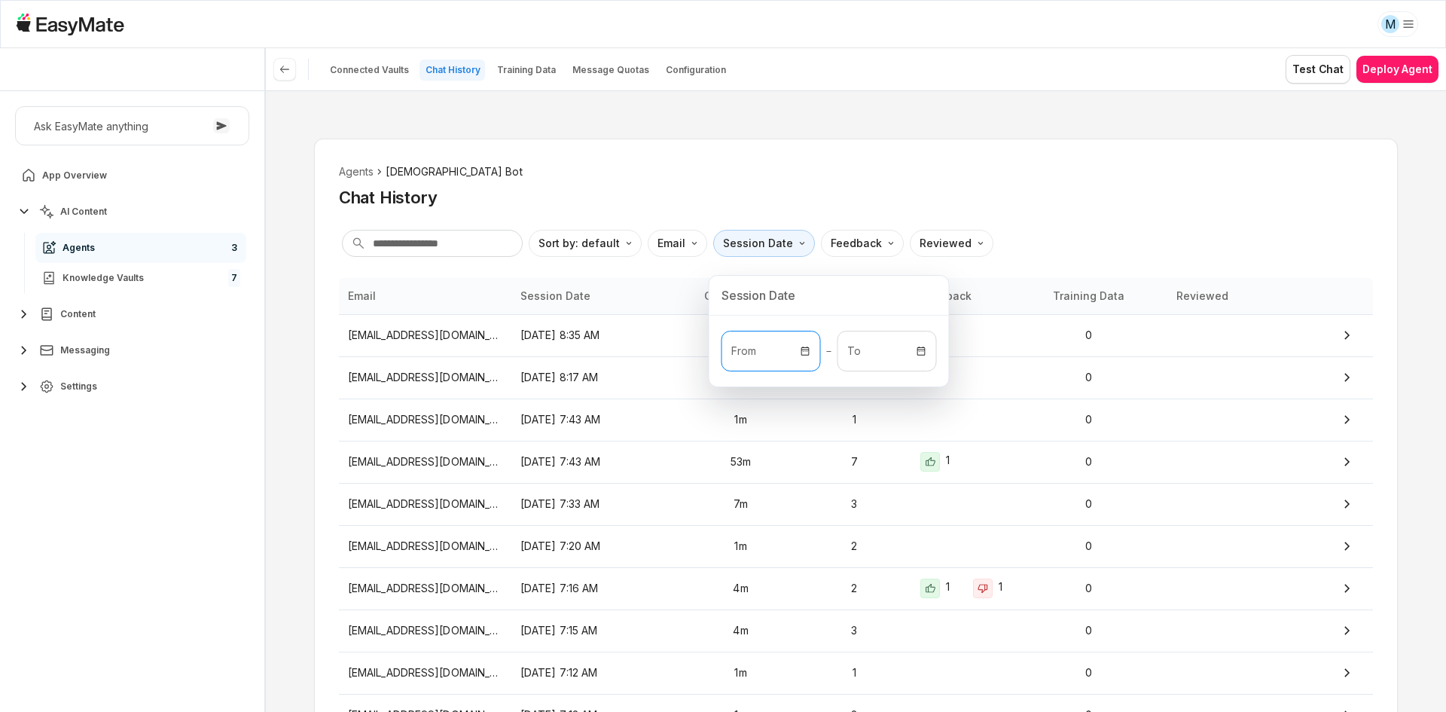
click at [748, 361] on p "From" at bounding box center [771, 350] width 98 height 39
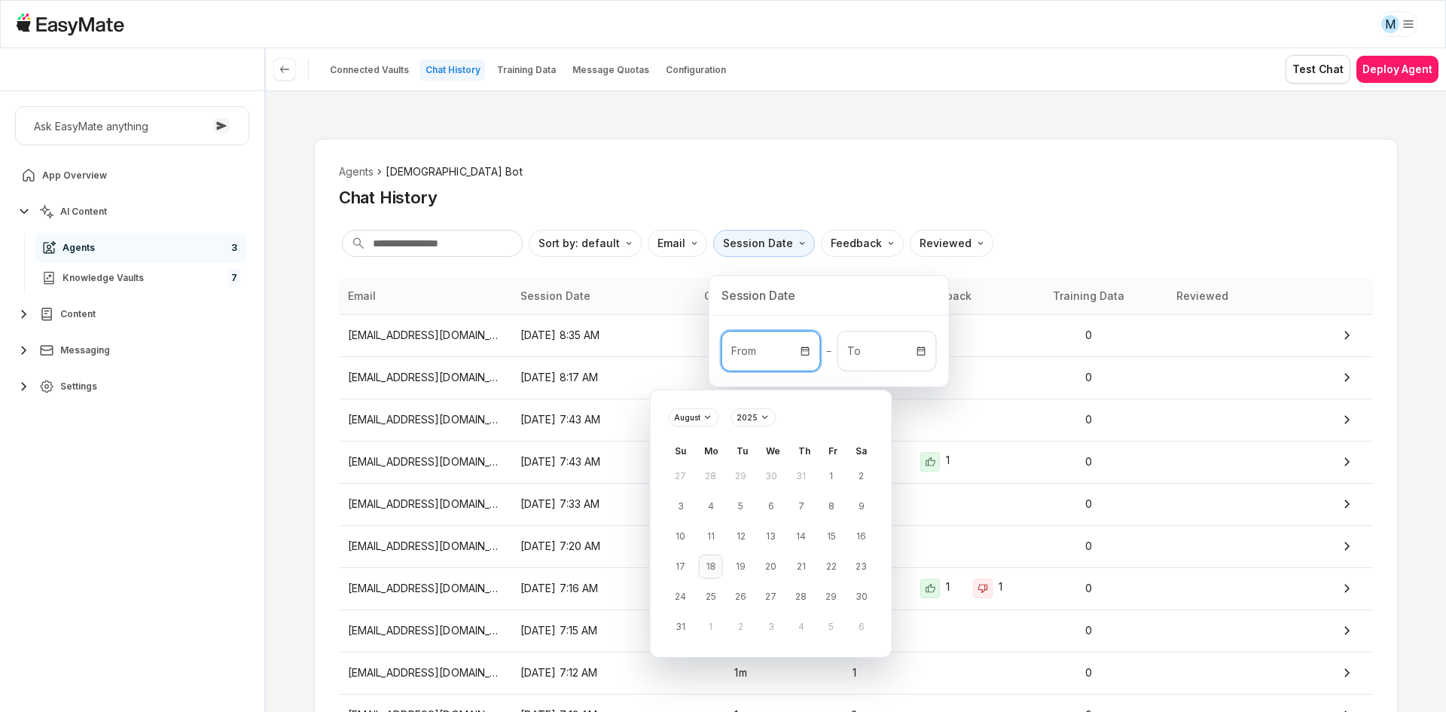
click at [709, 570] on button "18" at bounding box center [711, 566] width 24 height 24
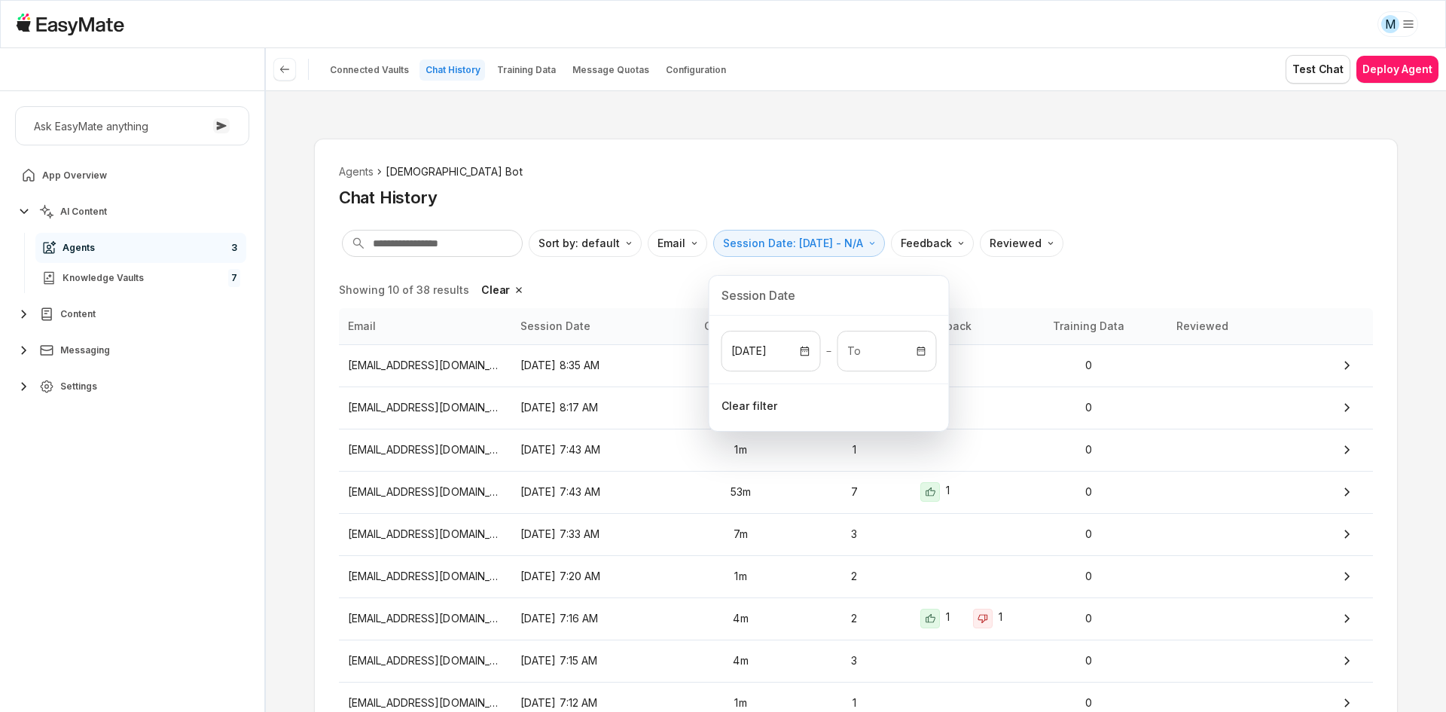
click at [1110, 162] on html "M Core of the Heart Ask EasyMate anything App Overview AI Content Agents 3 Know…" at bounding box center [723, 356] width 1446 height 712
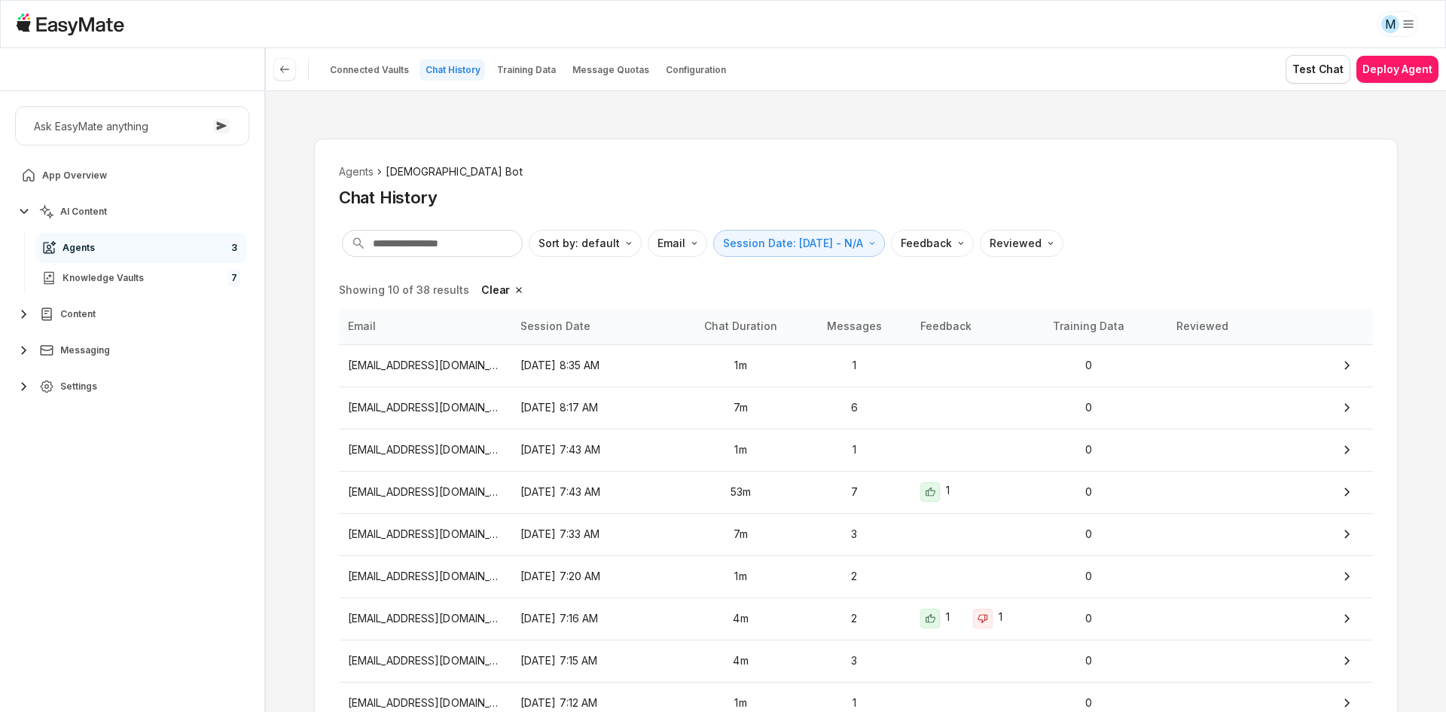
click at [1391, 28] on html "M Core of the Heart Ask EasyMate anything App Overview AI Content Agents 3 Know…" at bounding box center [723, 356] width 1446 height 712
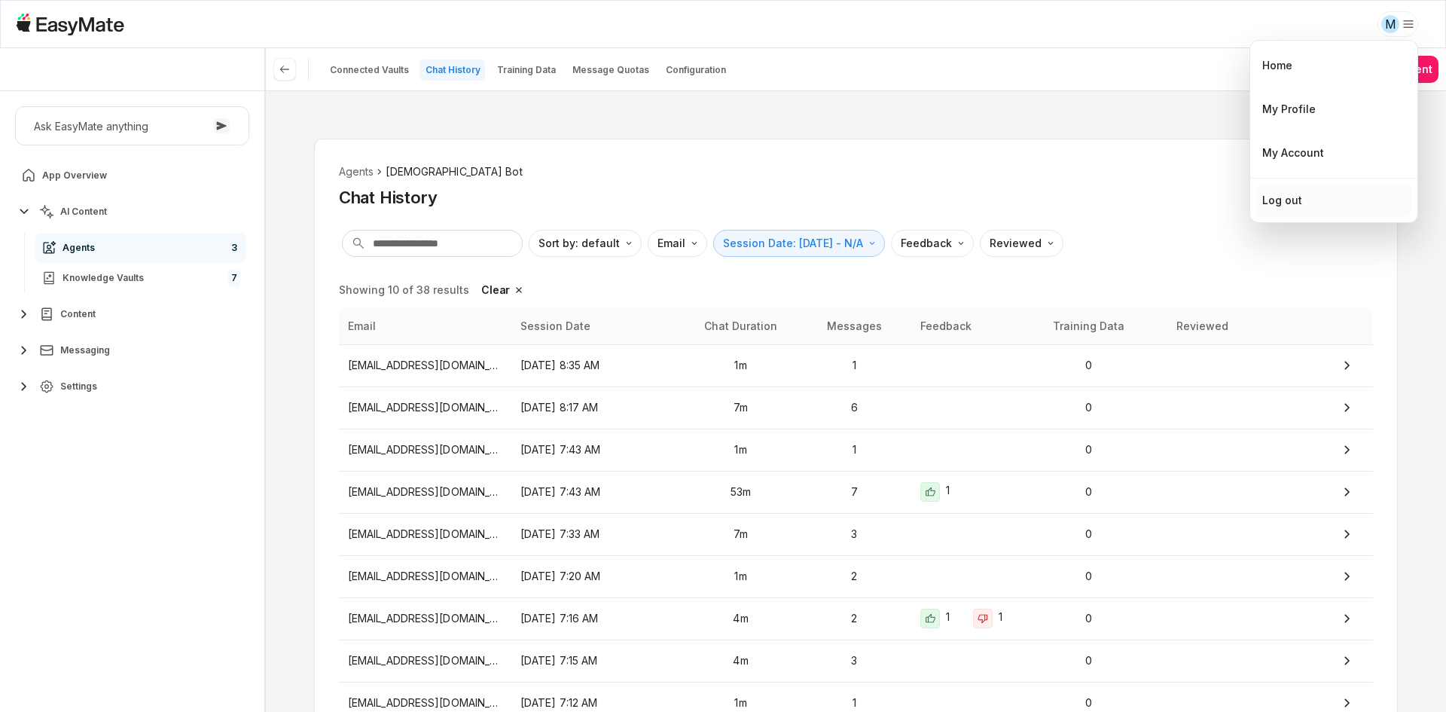
click at [1298, 206] on div "Log out" at bounding box center [1283, 200] width 40 height 17
